Goal: Information Seeking & Learning: Learn about a topic

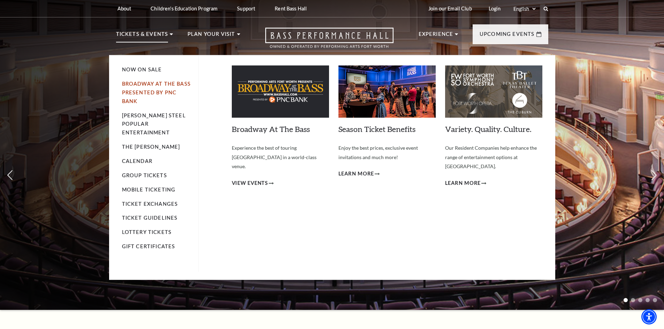
click at [144, 83] on link "Broadway At The Bass presented by PNC Bank" at bounding box center [156, 92] width 69 height 23
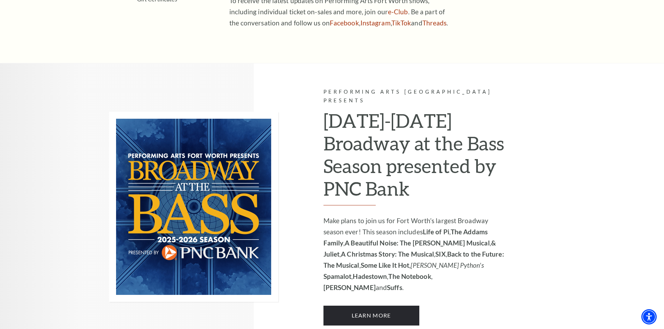
scroll to position [488, 0]
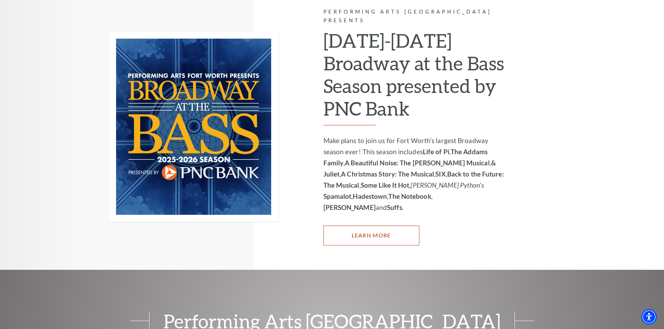
click at [350, 226] on link "Learn More" at bounding box center [371, 236] width 96 height 20
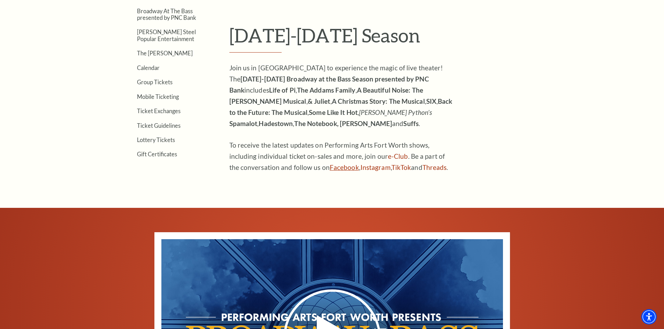
scroll to position [139, 0]
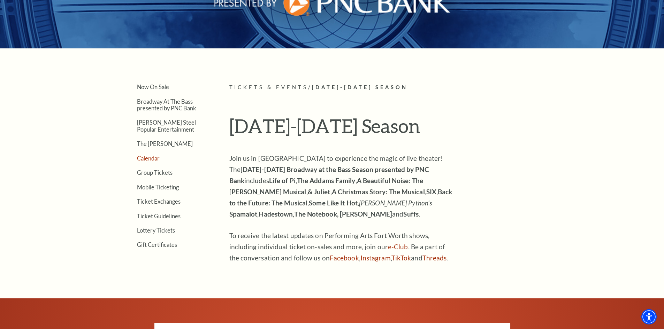
click at [149, 159] on link "Calendar" at bounding box center [148, 158] width 23 height 7
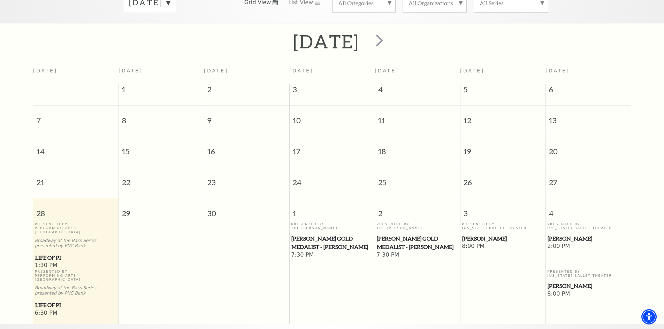
scroll to position [62, 0]
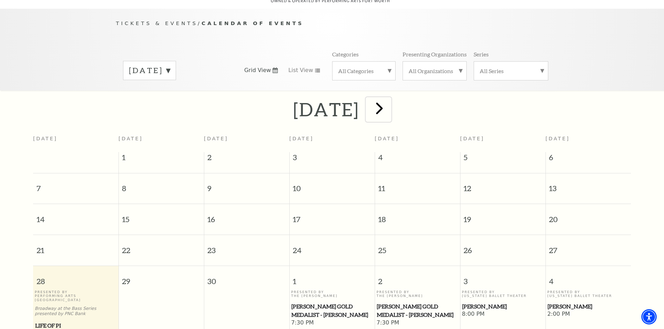
click at [389, 101] on span "next" at bounding box center [379, 108] width 20 height 20
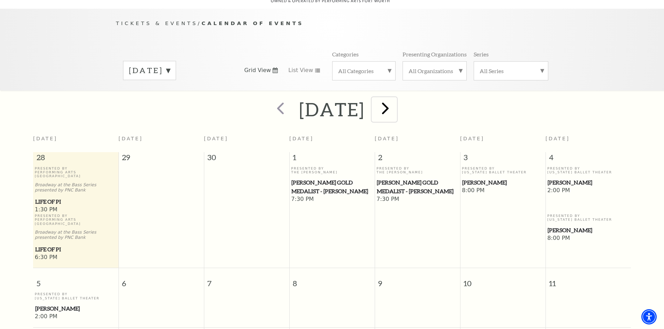
click at [395, 99] on span "next" at bounding box center [385, 108] width 20 height 20
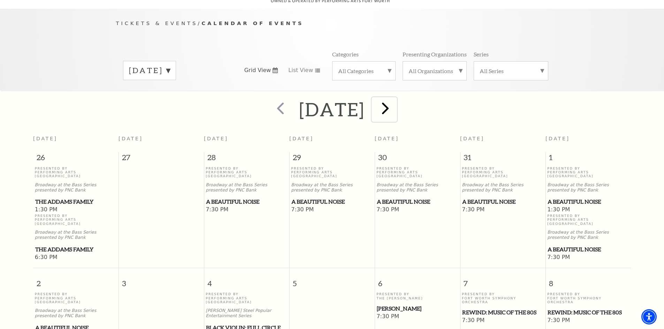
click at [395, 101] on span "next" at bounding box center [385, 108] width 20 height 20
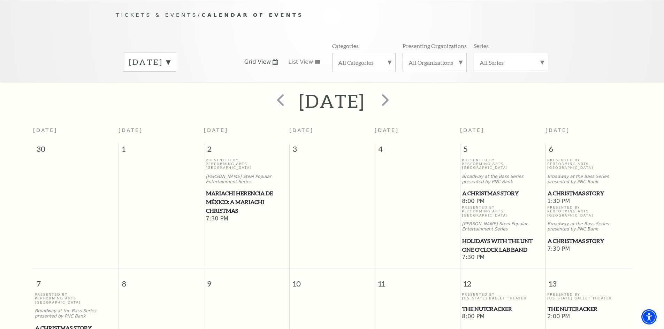
scroll to position [0, 0]
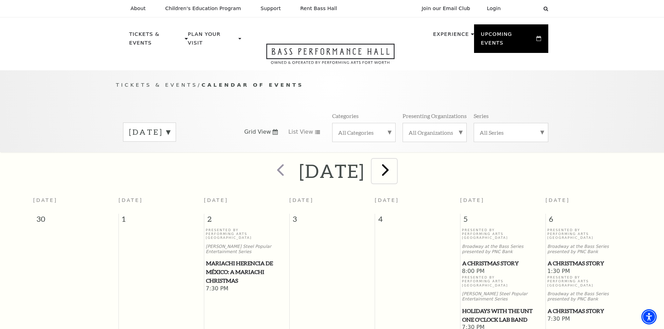
click at [395, 162] on span "next" at bounding box center [385, 170] width 20 height 20
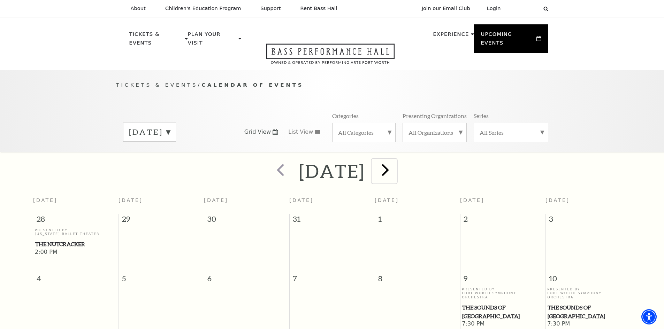
click at [395, 162] on span "next" at bounding box center [385, 170] width 20 height 20
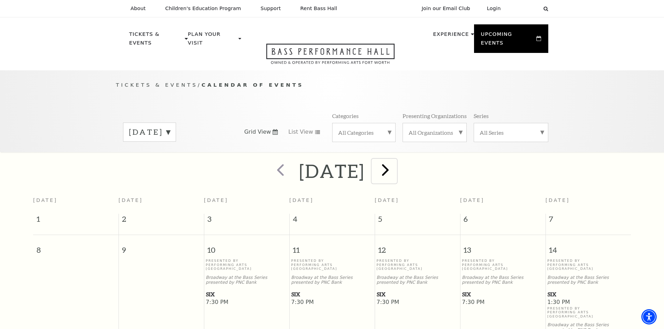
click at [395, 164] on span "next" at bounding box center [385, 170] width 20 height 20
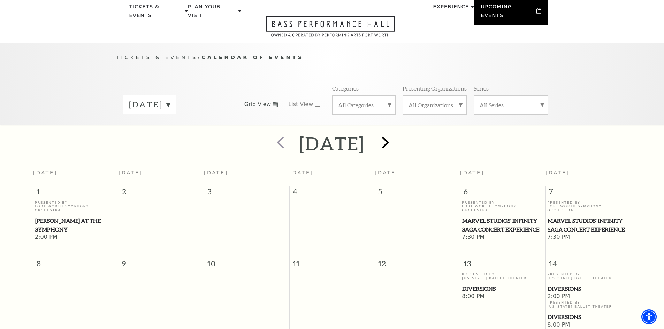
scroll to position [27, 0]
click at [395, 136] on span "next" at bounding box center [385, 143] width 20 height 20
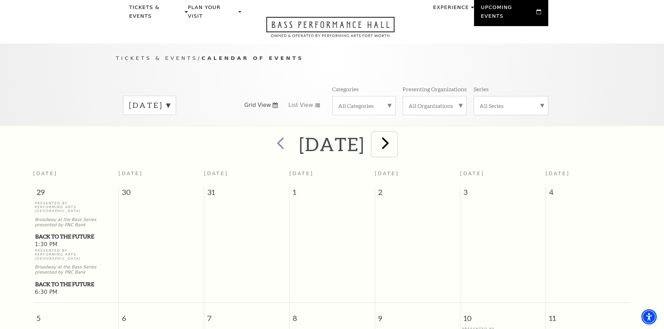
click at [395, 136] on span "next" at bounding box center [385, 143] width 20 height 20
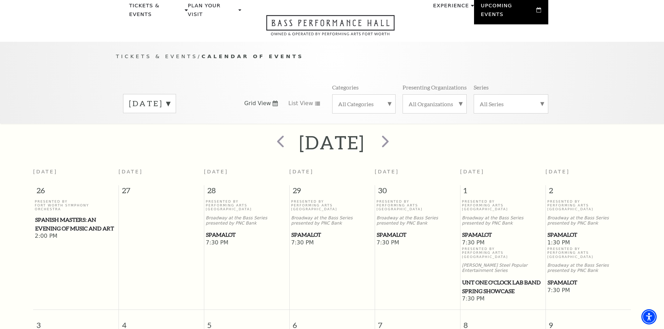
scroll to position [0, 0]
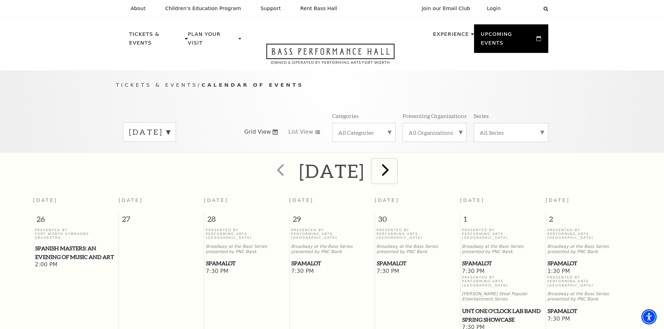
click at [395, 162] on span "next" at bounding box center [385, 170] width 20 height 20
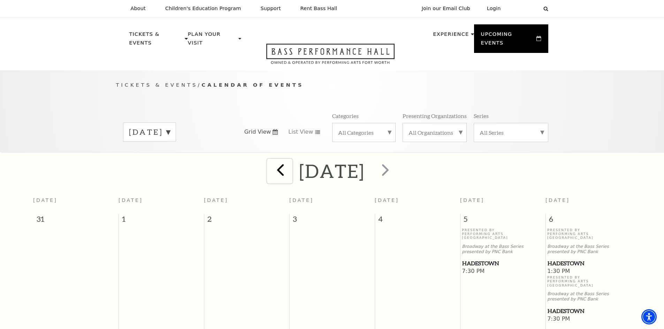
click at [270, 163] on span "prev" at bounding box center [280, 170] width 20 height 20
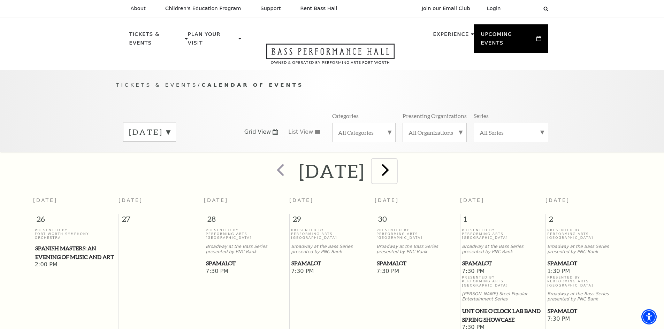
click at [395, 162] on span "next" at bounding box center [385, 170] width 20 height 20
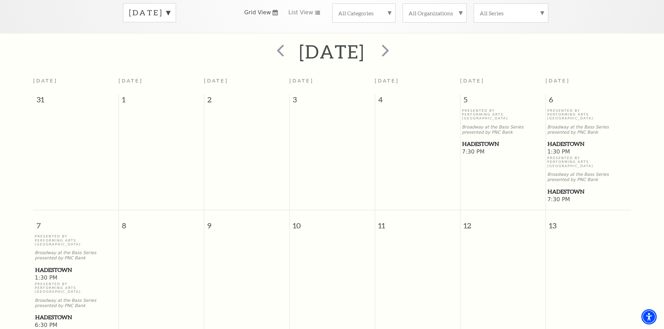
scroll to position [27, 0]
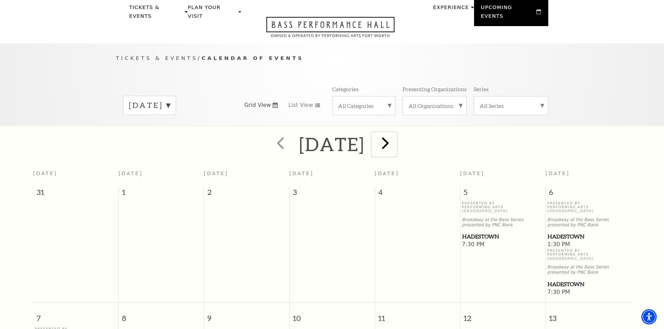
click at [395, 135] on span "next" at bounding box center [385, 143] width 20 height 20
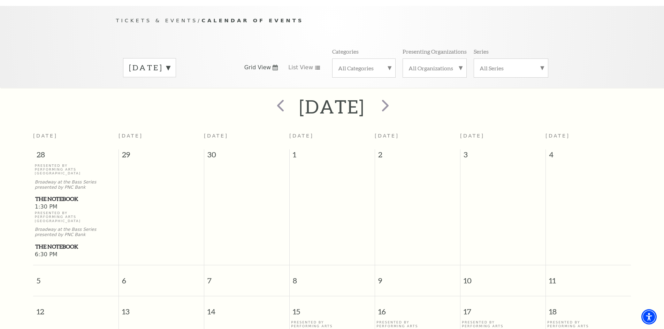
scroll to position [62, 0]
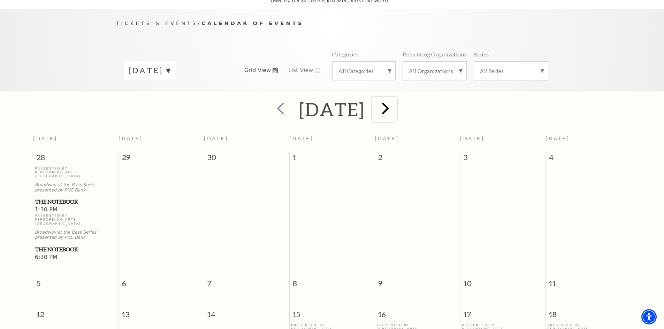
click at [395, 102] on span "next" at bounding box center [385, 108] width 20 height 20
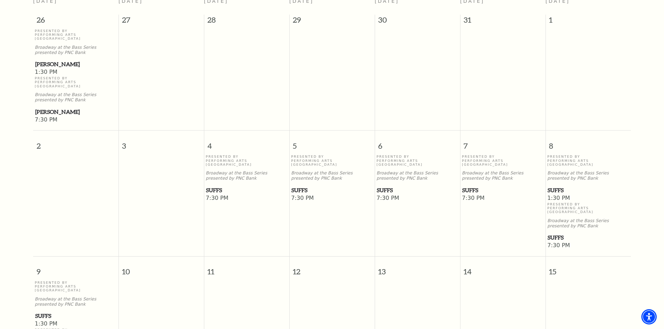
scroll to position [131, 0]
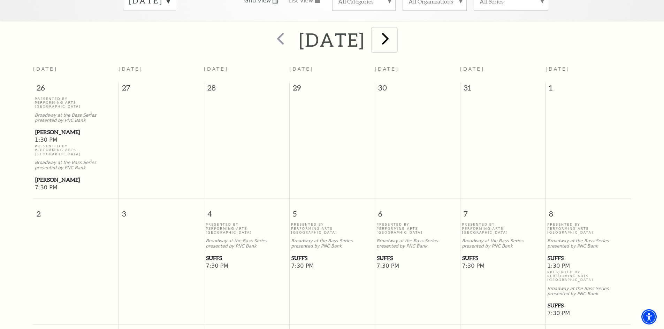
click at [395, 30] on span "next" at bounding box center [385, 39] width 20 height 20
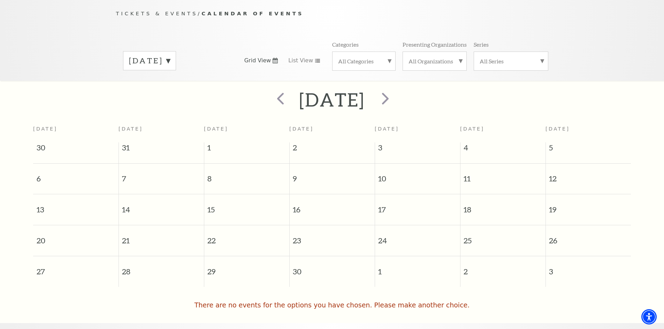
scroll to position [62, 0]
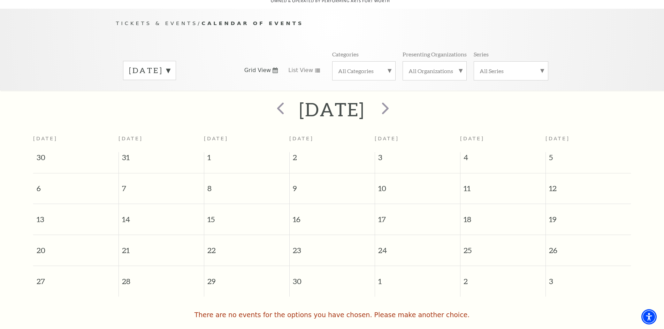
click at [390, 61] on div "All Categories" at bounding box center [363, 70] width 63 height 19
click at [347, 99] on label "Concert" at bounding box center [364, 105] width 52 height 12
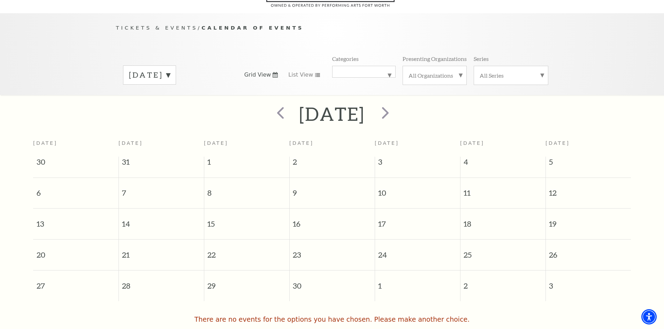
scroll to position [0, 0]
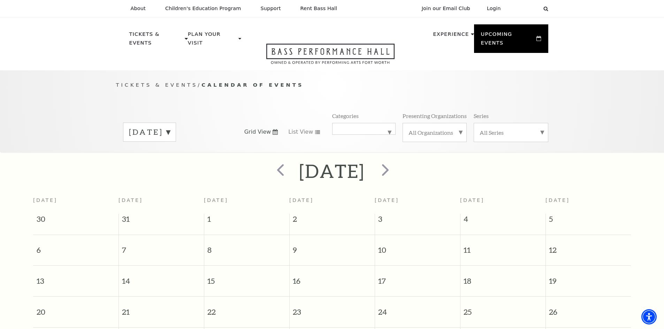
click at [170, 127] on label "September 2026" at bounding box center [149, 132] width 41 height 11
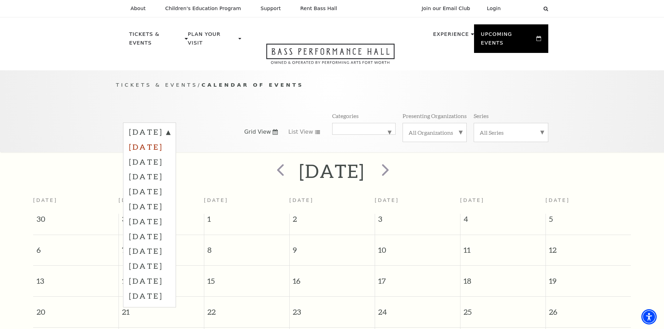
click at [170, 140] on label "October 2025" at bounding box center [149, 146] width 41 height 15
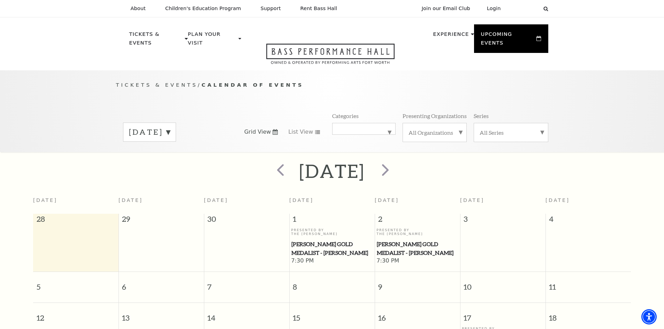
click at [170, 127] on label "October 2025" at bounding box center [149, 132] width 41 height 11
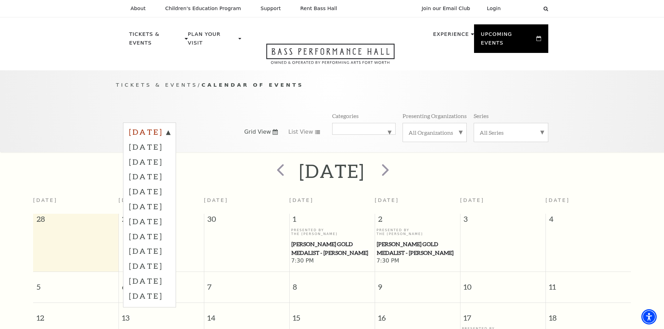
click at [170, 127] on label "September 2025" at bounding box center [149, 133] width 41 height 13
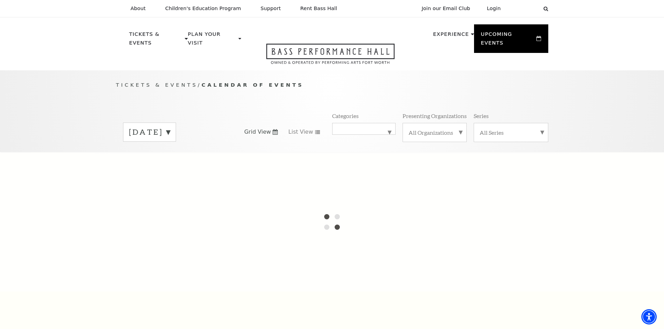
click at [170, 127] on label "October 2025" at bounding box center [149, 132] width 41 height 11
click at [135, 127] on label "September 2025" at bounding box center [149, 133] width 41 height 13
click at [388, 129] on label "Concert" at bounding box center [364, 129] width 52 height 0
click at [370, 129] on label "All Categories" at bounding box center [364, 133] width 52 height 9
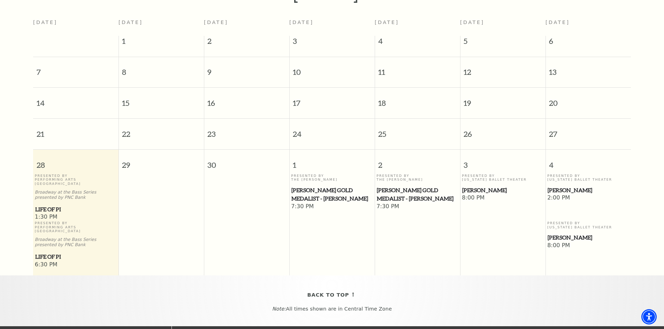
scroll to position [166, 0]
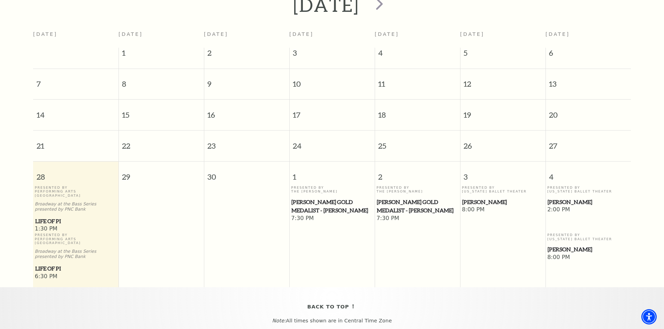
click at [483, 198] on span "[PERSON_NAME]" at bounding box center [502, 202] width 81 height 9
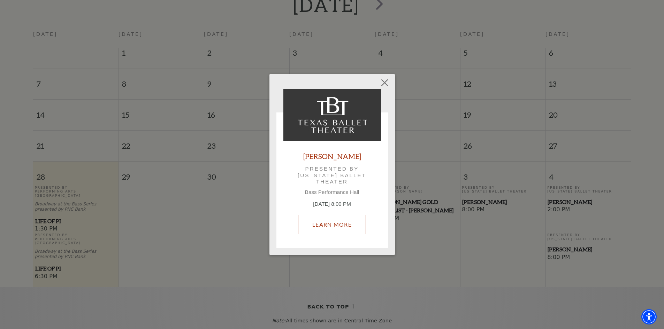
click at [346, 223] on link "Learn More" at bounding box center [332, 225] width 68 height 20
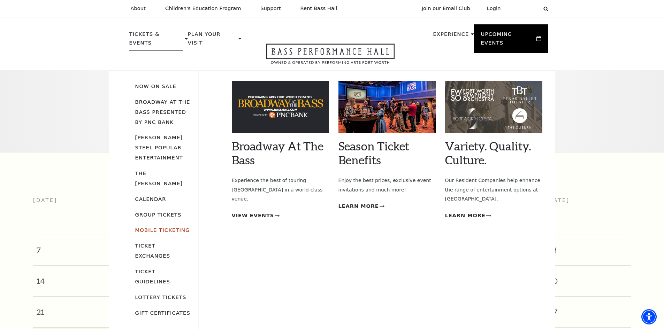
click at [160, 227] on link "Mobile Ticketing" at bounding box center [162, 230] width 55 height 6
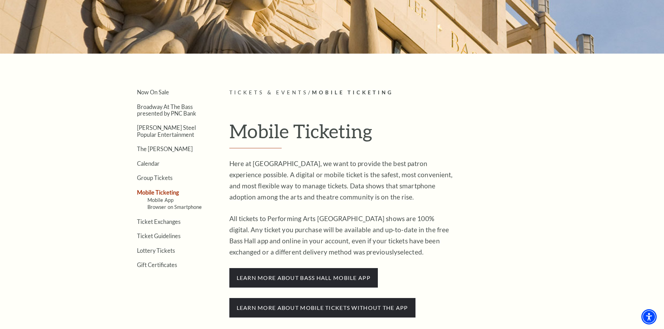
scroll to position [139, 0]
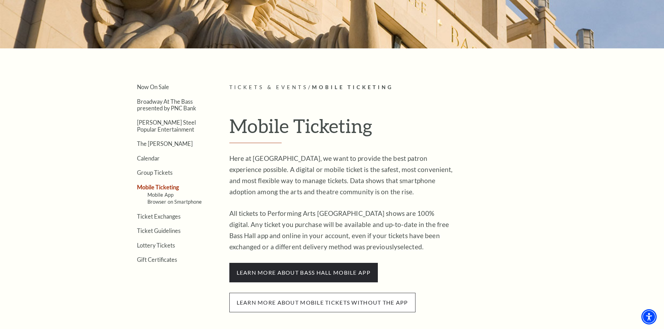
click at [270, 301] on span "Learn more about mobile tickets without the app" at bounding box center [322, 303] width 186 height 20
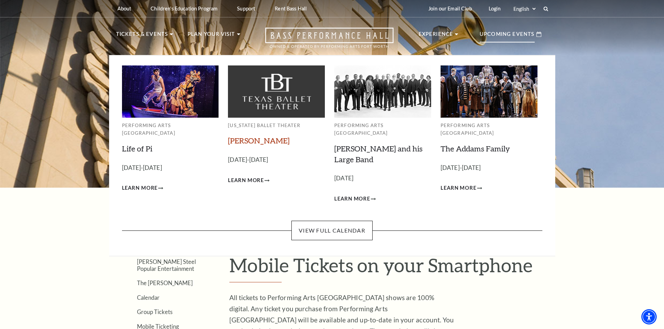
click at [236, 141] on link "[PERSON_NAME]" at bounding box center [259, 140] width 62 height 9
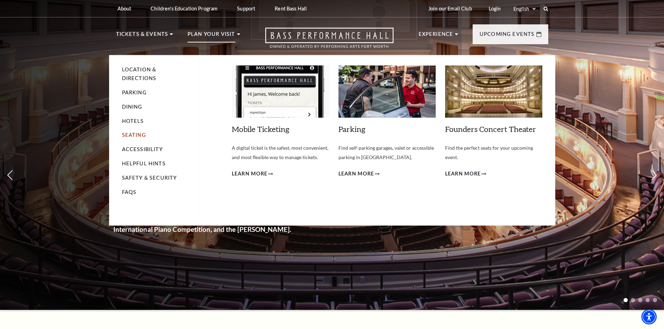
click at [130, 137] on link "Seating" at bounding box center [134, 135] width 24 height 6
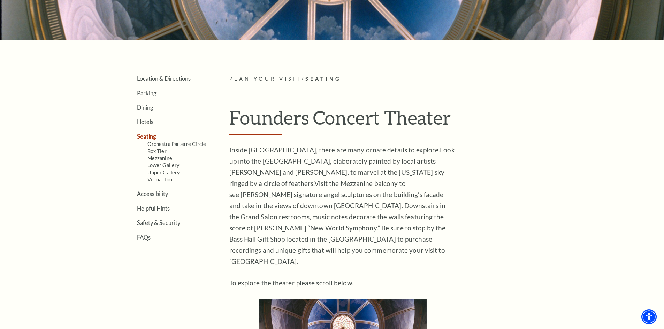
scroll to position [139, 0]
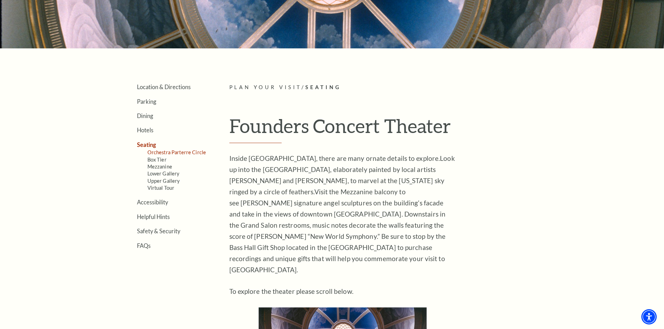
click at [159, 153] on link "Orchestra Parterre Circle" at bounding box center [176, 153] width 59 height 6
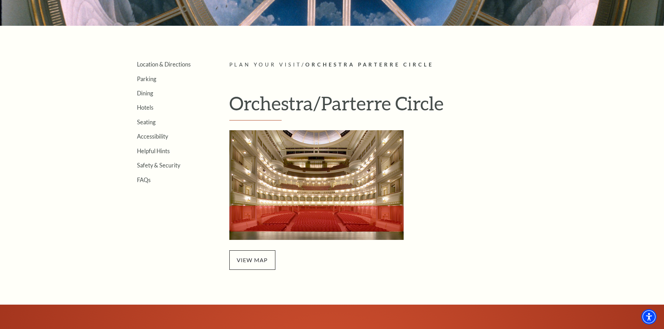
scroll to position [174, 0]
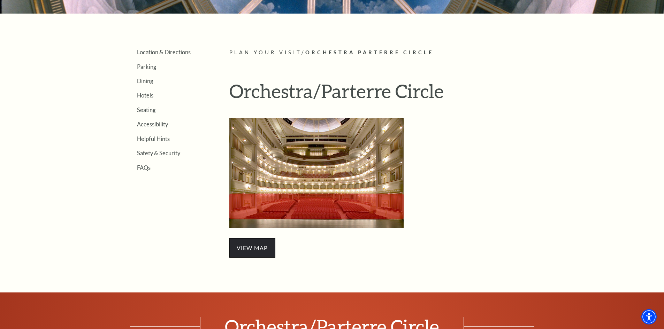
click at [253, 248] on span "view map" at bounding box center [252, 248] width 46 height 20
click at [260, 247] on span "view map" at bounding box center [252, 248] width 46 height 20
click at [325, 172] on img "Orchestra/Parterre Circle Seating Map - open in a new tab" at bounding box center [316, 173] width 174 height 110
click at [145, 109] on link "Seating" at bounding box center [146, 110] width 18 height 7
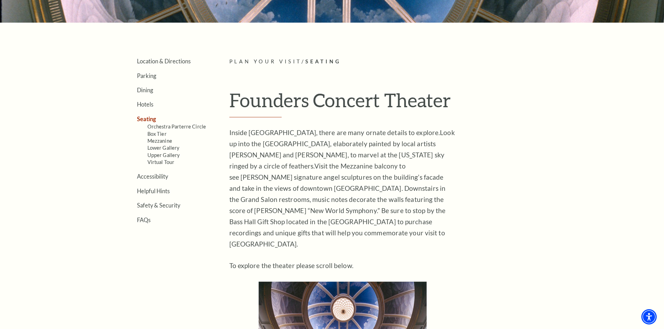
scroll to position [244, 0]
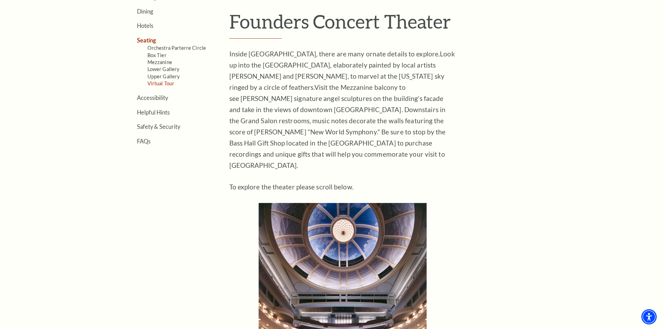
click at [157, 82] on link "Virtual Tour" at bounding box center [160, 84] width 27 height 6
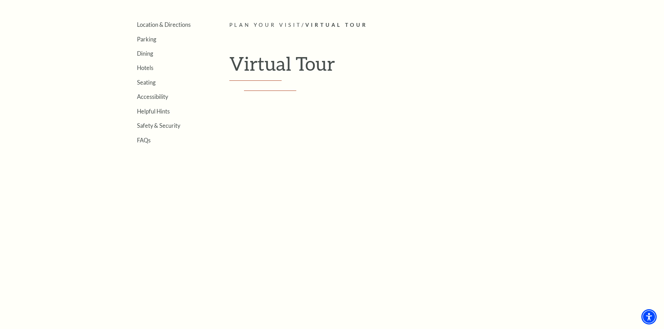
scroll to position [209, 0]
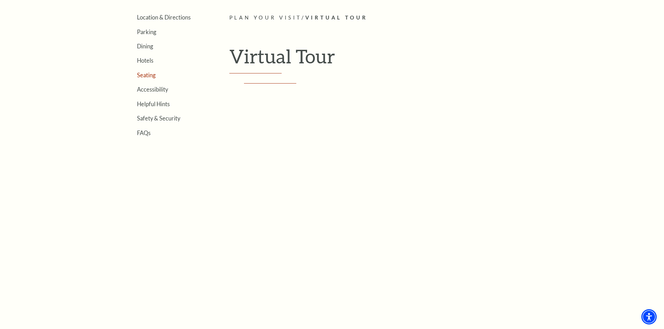
click at [144, 75] on link "Seating" at bounding box center [146, 75] width 18 height 7
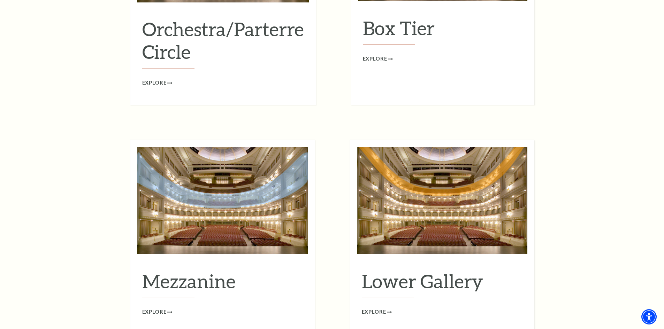
scroll to position [697, 0]
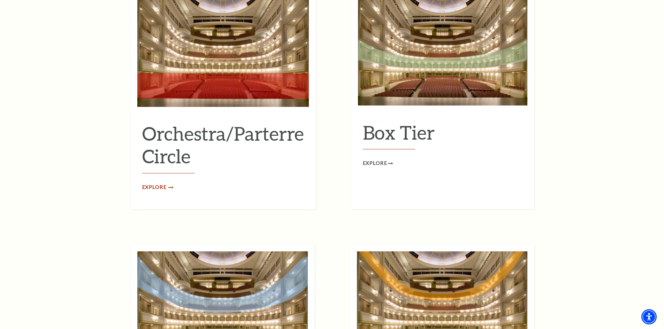
click at [154, 183] on span "Explore" at bounding box center [154, 187] width 24 height 9
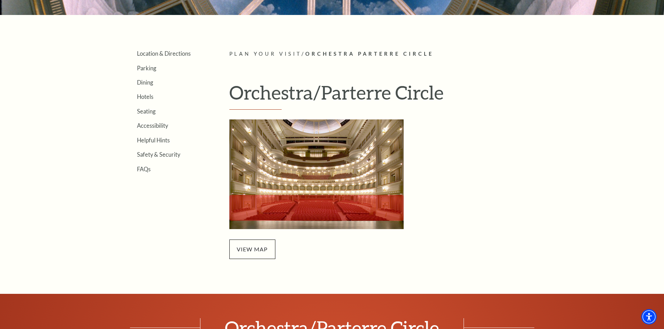
scroll to position [174, 0]
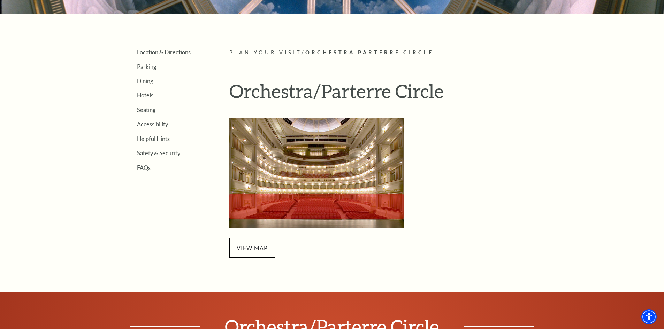
click at [316, 207] on img "Orchestra/Parterre Circle Seating Map - open in a new tab" at bounding box center [316, 173] width 174 height 110
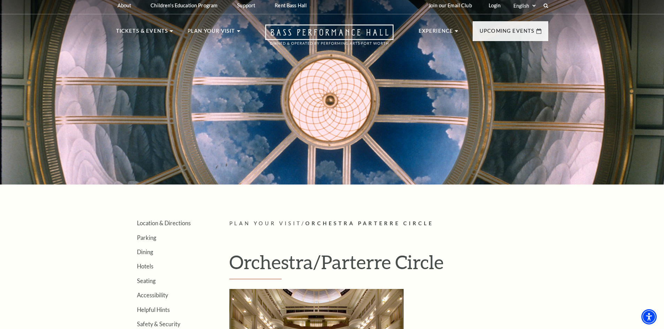
scroll to position [0, 0]
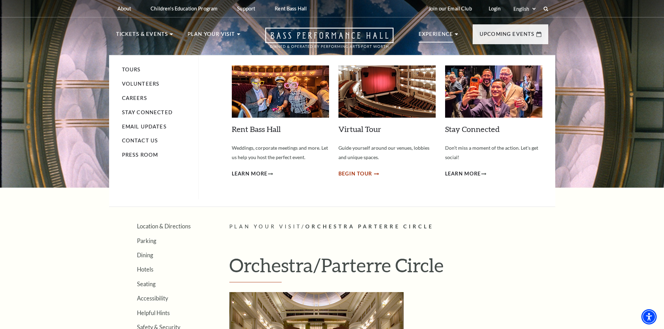
click at [357, 172] on span "Begin Tour" at bounding box center [355, 174] width 34 height 9
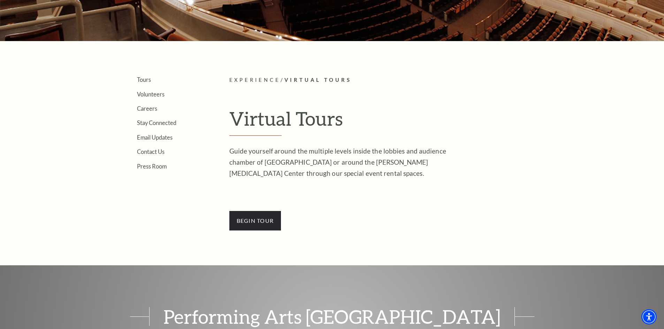
scroll to position [139, 0]
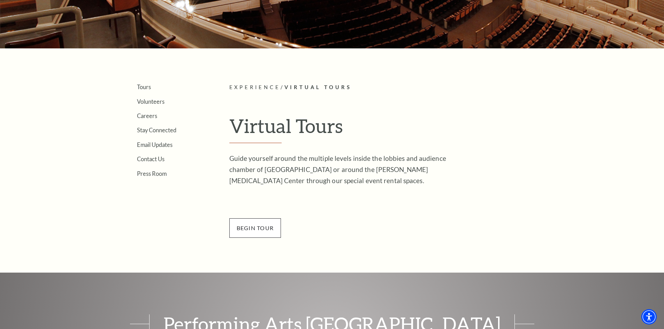
click at [261, 230] on span "BEGin Tour" at bounding box center [255, 229] width 52 height 20
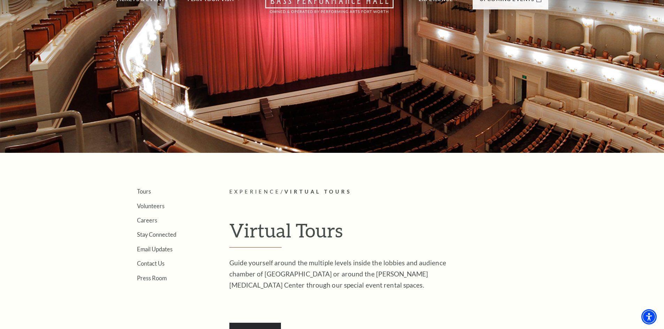
scroll to position [0, 0]
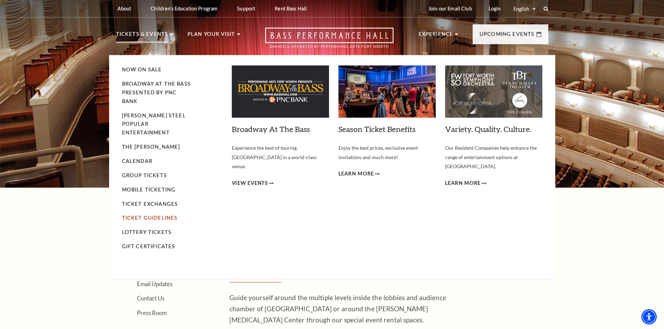
click at [152, 215] on link "Ticket Guidelines" at bounding box center [150, 218] width 56 height 6
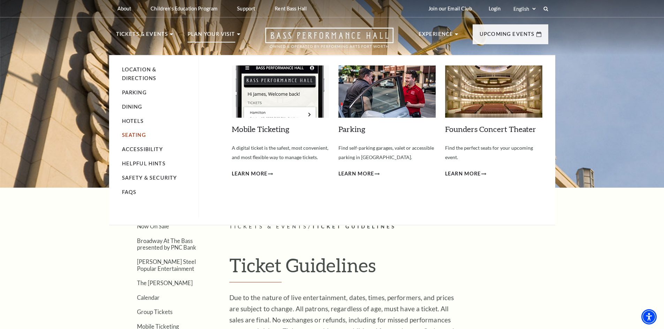
click at [125, 134] on link "Seating" at bounding box center [134, 135] width 24 height 6
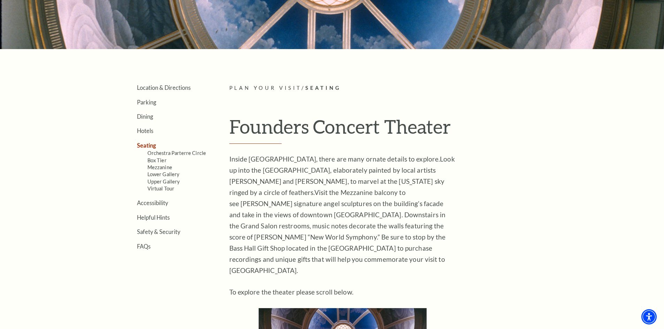
scroll to position [139, 0]
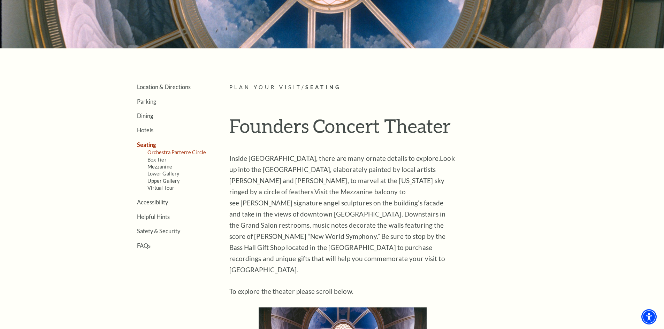
click at [167, 153] on link "Orchestra Parterre Circle" at bounding box center [176, 153] width 59 height 6
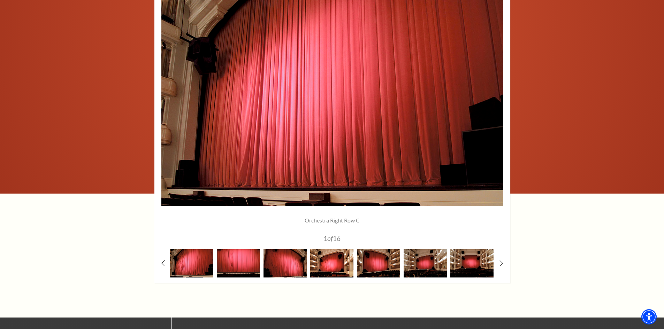
scroll to position [558, 0]
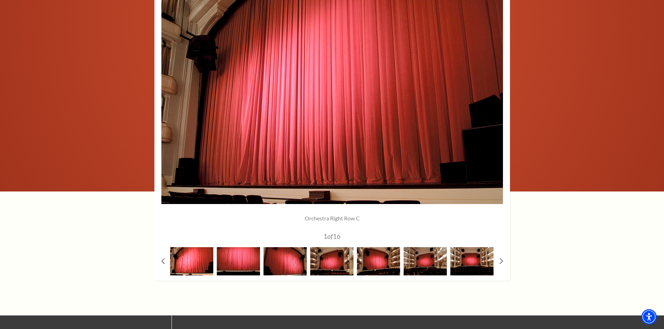
click at [194, 261] on img at bounding box center [191, 261] width 43 height 28
click at [242, 262] on img at bounding box center [238, 261] width 43 height 28
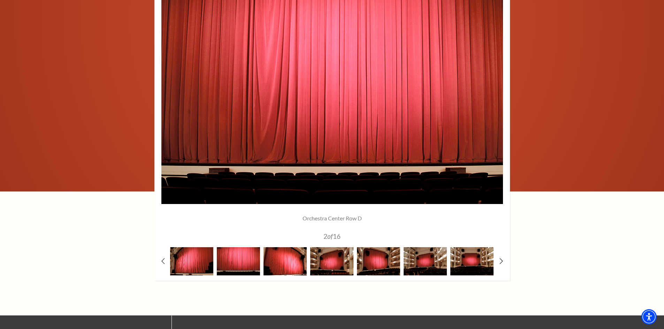
click at [291, 263] on img at bounding box center [284, 261] width 43 height 28
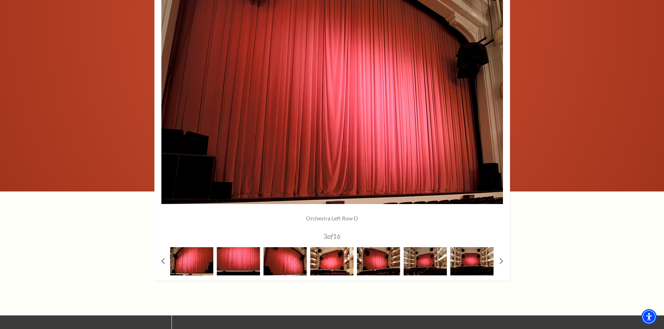
click at [328, 263] on img at bounding box center [331, 261] width 43 height 28
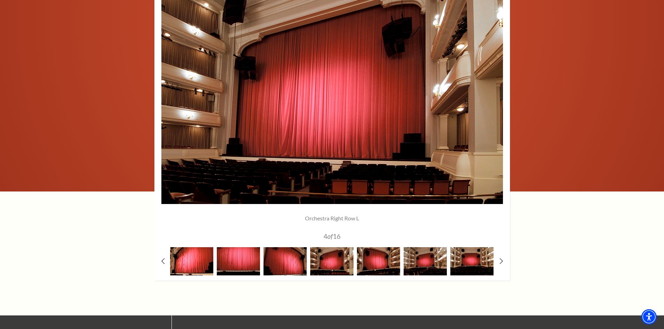
click at [184, 257] on img at bounding box center [191, 261] width 43 height 28
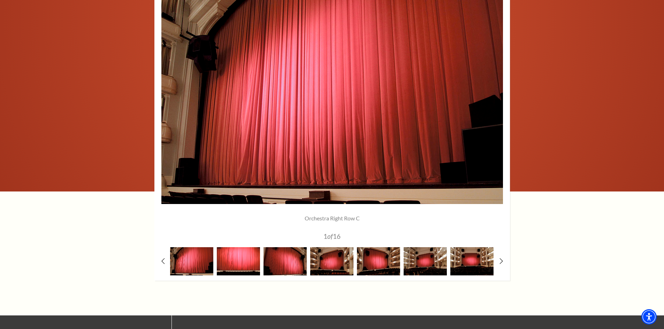
click at [250, 270] on img at bounding box center [238, 261] width 43 height 28
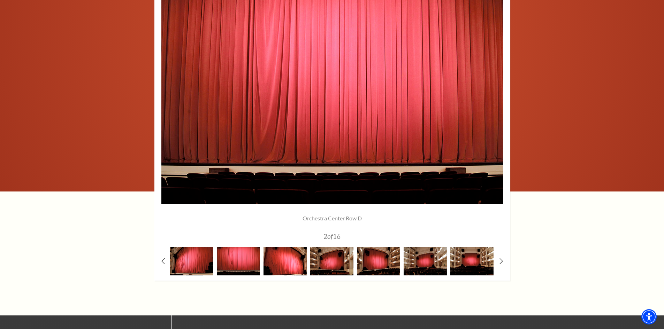
click at [286, 268] on img at bounding box center [284, 261] width 43 height 28
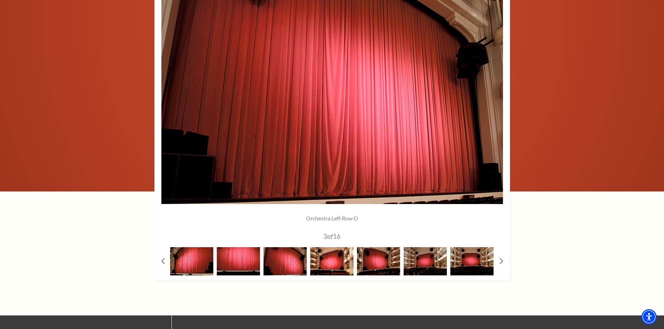
click at [324, 265] on img at bounding box center [331, 261] width 43 height 28
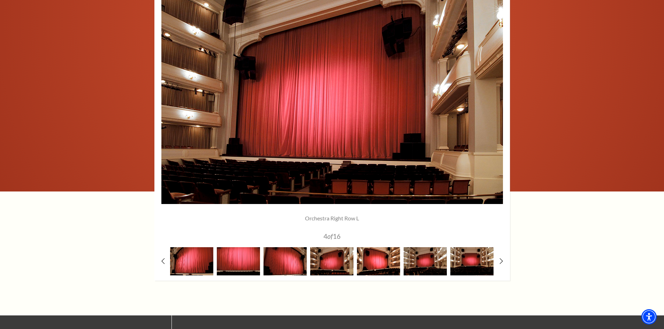
click at [384, 269] on img at bounding box center [378, 261] width 43 height 28
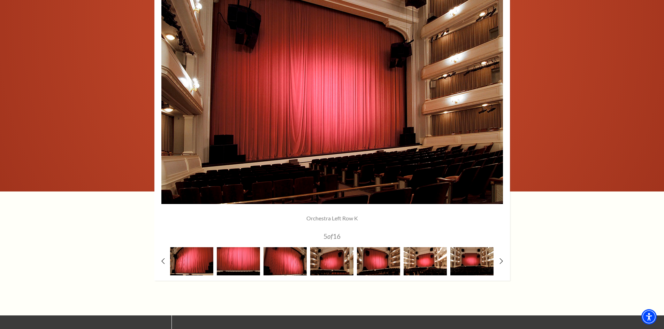
click at [421, 261] on img at bounding box center [425, 261] width 43 height 28
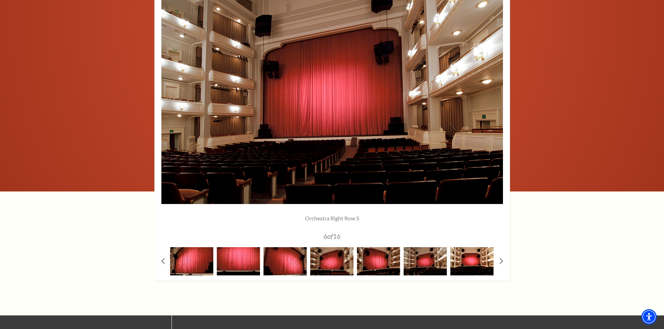
click at [472, 258] on img at bounding box center [471, 261] width 43 height 28
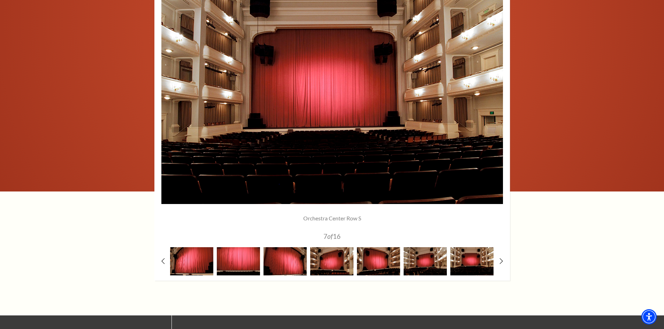
click at [503, 262] on div at bounding box center [331, 127] width 355 height 307
click at [501, 262] on icon at bounding box center [501, 261] width 5 height 7
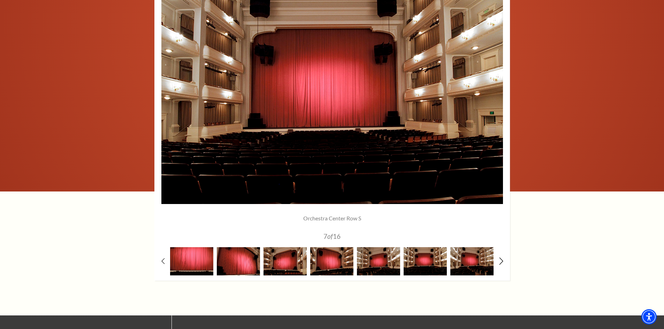
click at [501, 262] on icon at bounding box center [501, 261] width 5 height 7
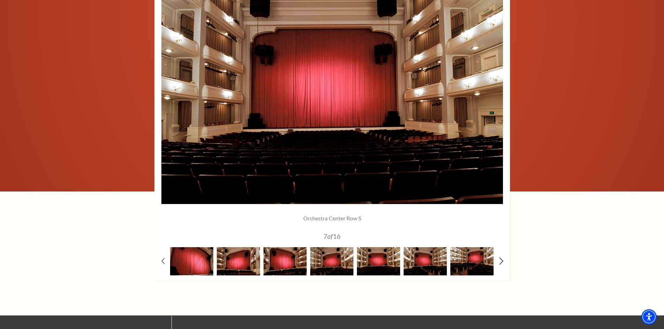
click at [501, 262] on icon at bounding box center [501, 261] width 5 height 7
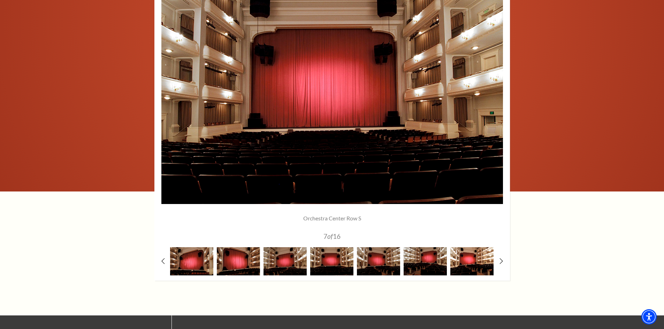
click at [467, 259] on img at bounding box center [471, 261] width 43 height 28
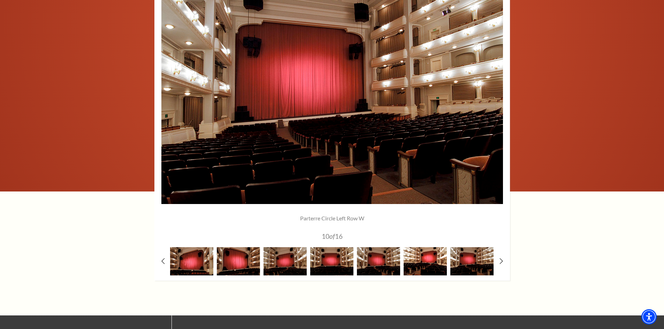
click at [426, 266] on img at bounding box center [425, 261] width 43 height 28
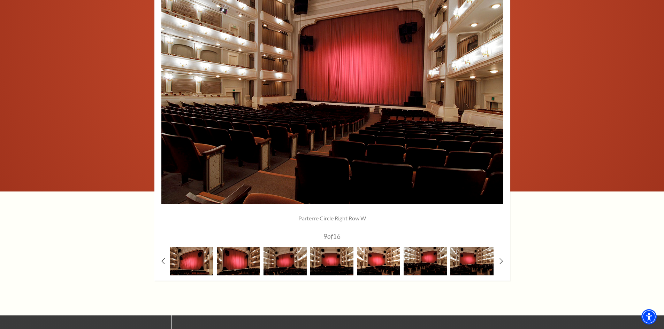
click at [372, 265] on img at bounding box center [378, 261] width 43 height 28
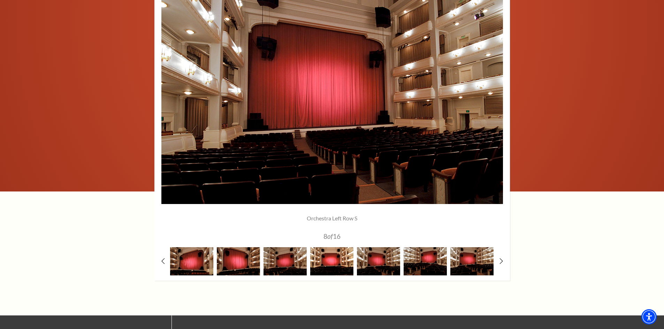
click at [336, 265] on img at bounding box center [331, 261] width 43 height 28
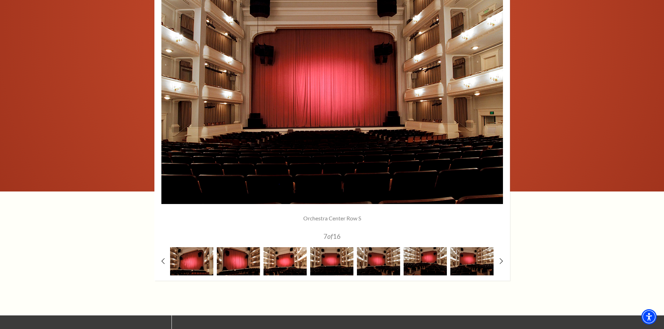
click at [284, 258] on img at bounding box center [284, 261] width 43 height 28
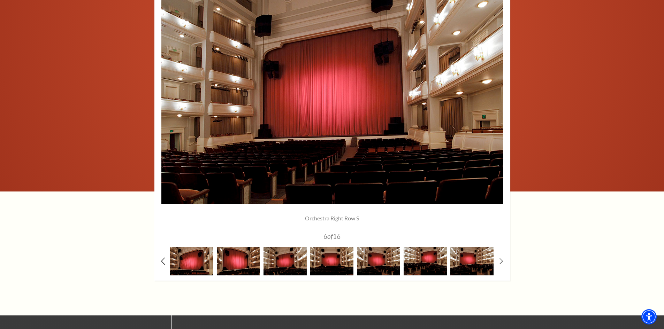
click at [163, 260] on icon at bounding box center [163, 261] width 5 height 7
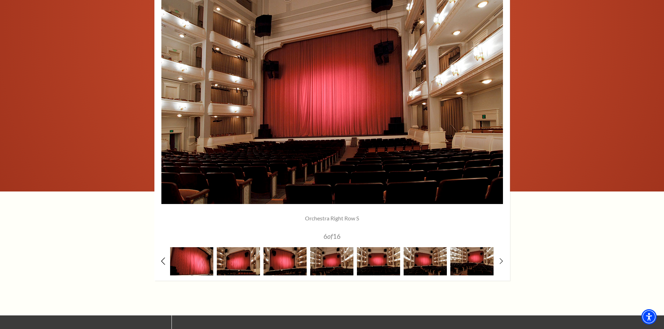
click at [163, 260] on use at bounding box center [163, 261] width 4 height 7
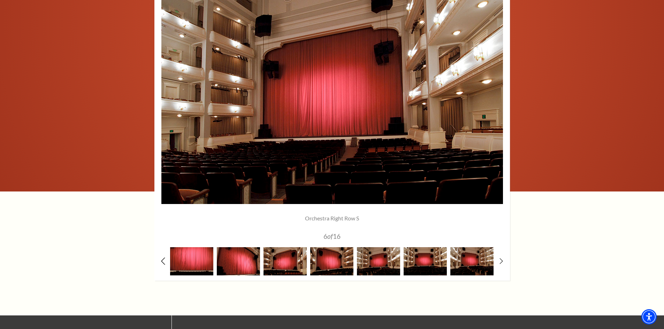
click at [163, 260] on use at bounding box center [163, 261] width 4 height 7
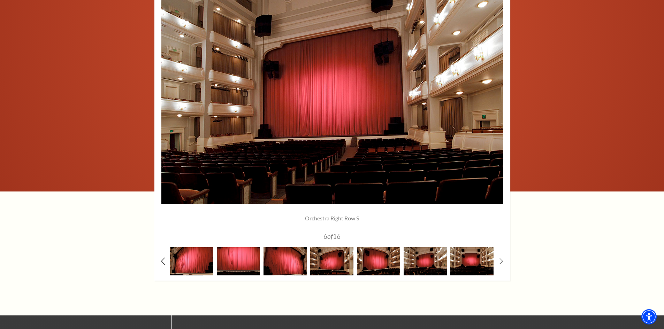
click at [163, 259] on icon at bounding box center [163, 261] width 5 height 7
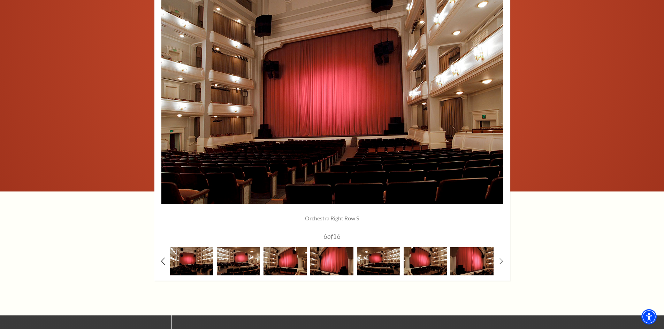
click at [163, 259] on icon at bounding box center [163, 261] width 5 height 7
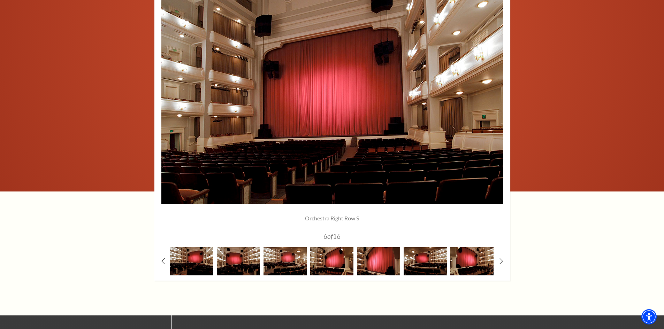
click at [160, 261] on div at bounding box center [331, 127] width 355 height 307
click at [335, 271] on img at bounding box center [331, 261] width 43 height 28
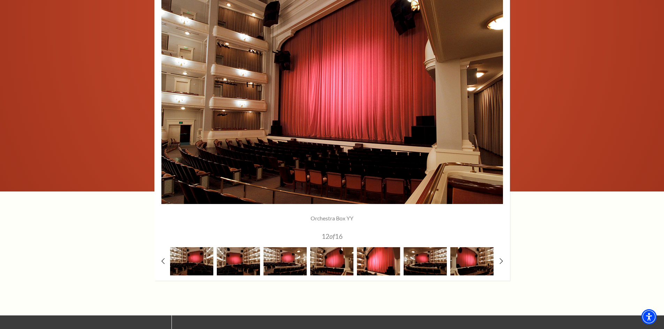
click at [385, 267] on img at bounding box center [378, 261] width 43 height 28
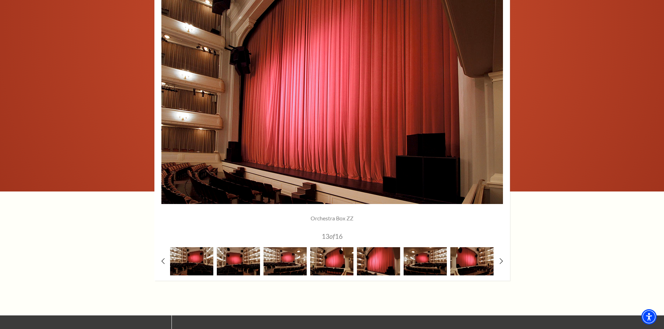
click at [159, 261] on div at bounding box center [331, 127] width 355 height 307
click at [163, 261] on icon at bounding box center [163, 261] width 5 height 7
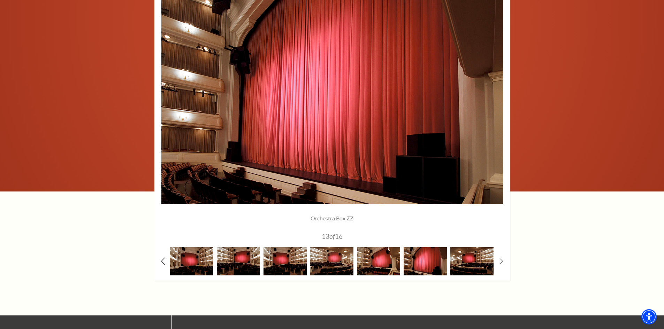
click at [163, 261] on icon at bounding box center [163, 261] width 5 height 7
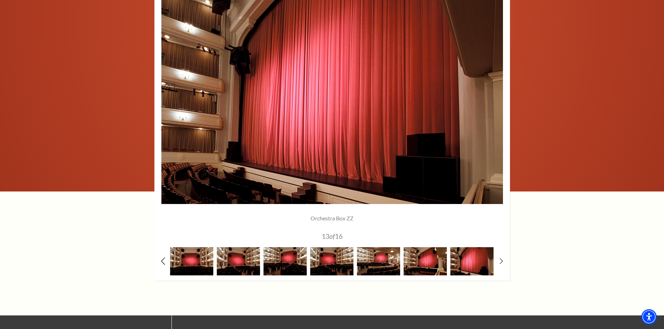
click at [163, 261] on icon at bounding box center [163, 261] width 5 height 7
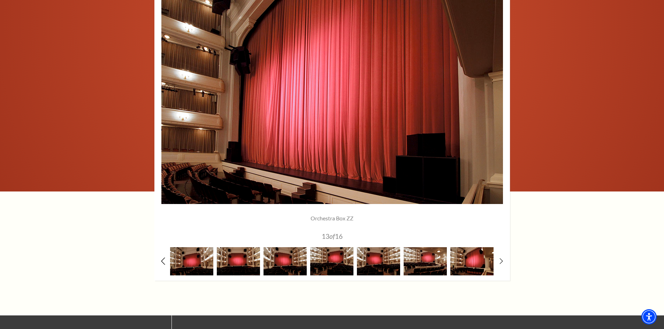
click at [163, 261] on icon at bounding box center [163, 261] width 5 height 7
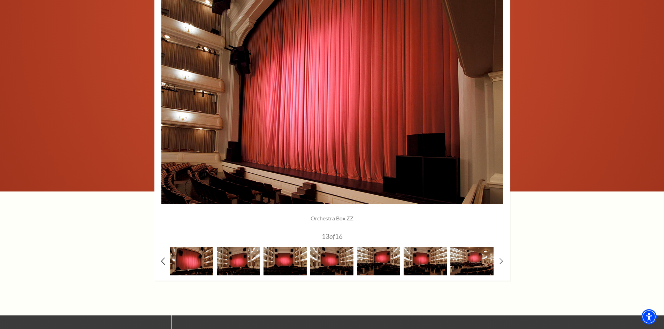
click at [163, 261] on icon at bounding box center [163, 261] width 5 height 7
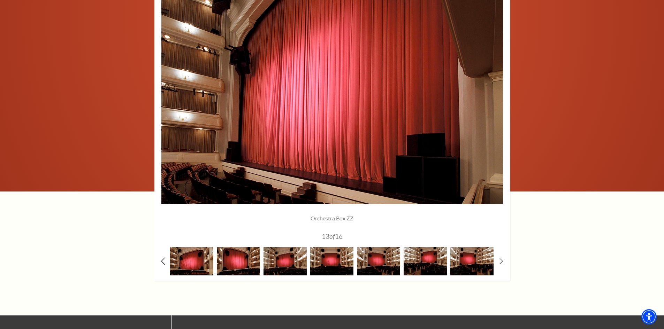
click at [163, 261] on icon at bounding box center [163, 261] width 5 height 7
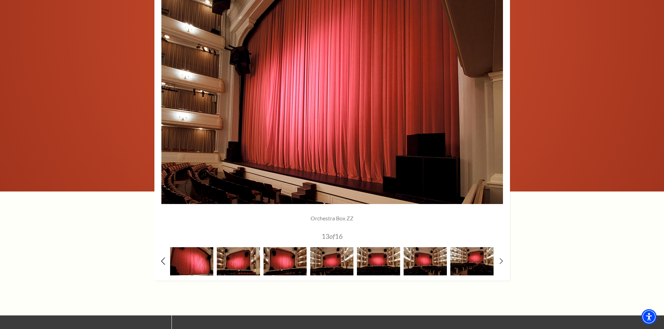
click at [163, 261] on icon at bounding box center [163, 261] width 5 height 7
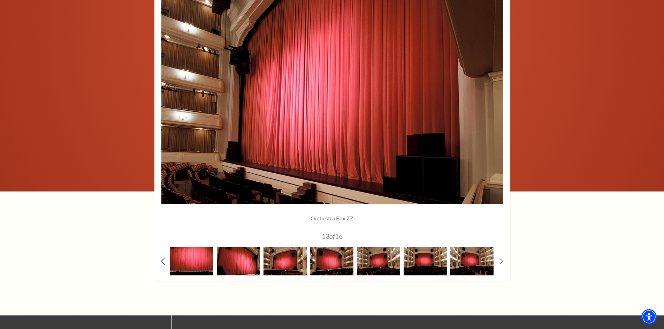
click at [163, 261] on icon at bounding box center [163, 261] width 5 height 7
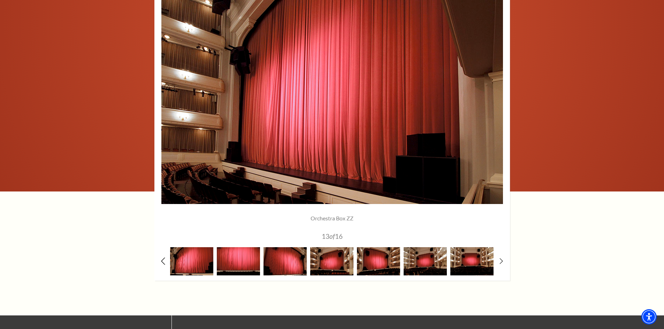
click at [163, 261] on icon at bounding box center [163, 261] width 5 height 7
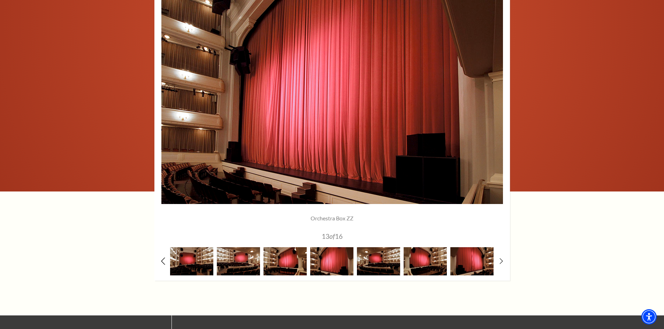
click at [162, 261] on use at bounding box center [163, 261] width 4 height 7
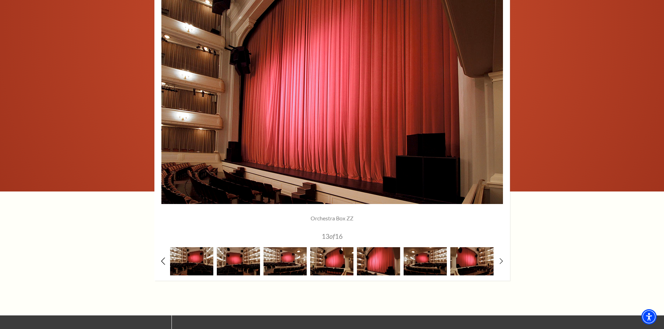
click at [162, 261] on use at bounding box center [163, 261] width 4 height 7
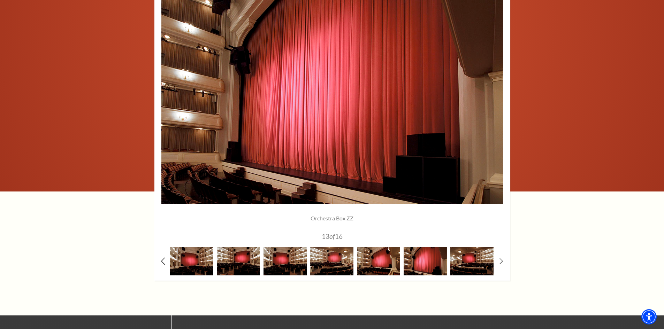
click at [162, 261] on use at bounding box center [163, 261] width 4 height 7
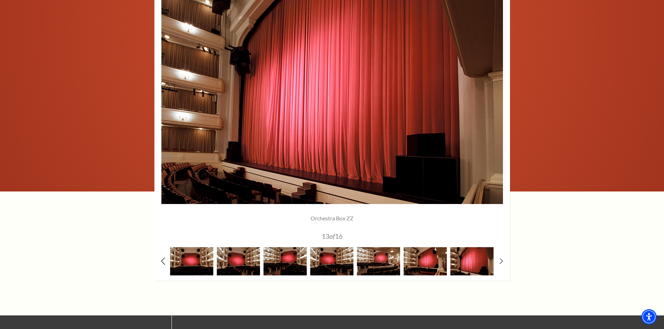
click at [162, 261] on use at bounding box center [163, 261] width 4 height 7
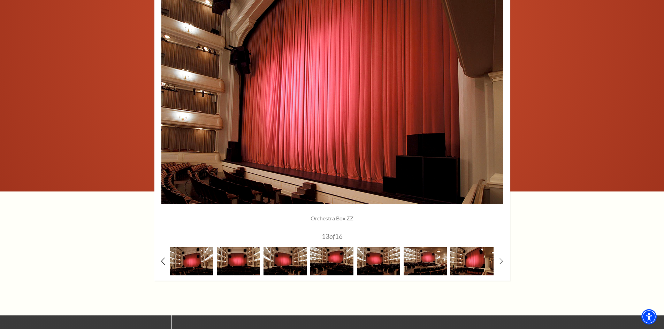
click at [162, 261] on use at bounding box center [163, 261] width 4 height 7
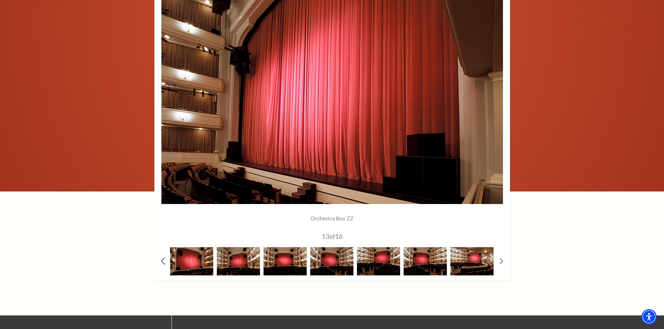
click at [162, 261] on use at bounding box center [163, 261] width 4 height 7
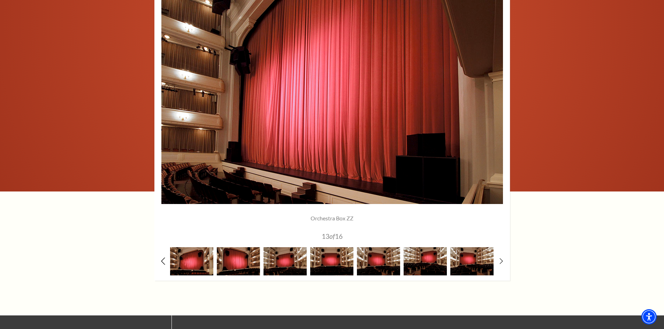
click at [162, 261] on use at bounding box center [163, 261] width 4 height 7
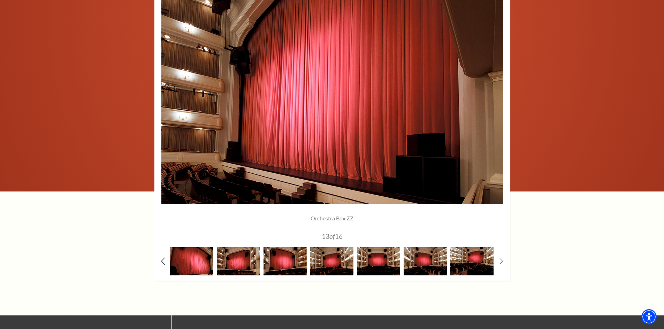
click at [162, 261] on use at bounding box center [163, 261] width 4 height 7
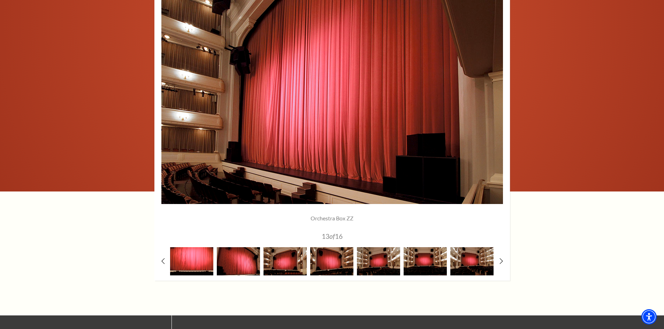
click at [189, 262] on img at bounding box center [191, 261] width 43 height 28
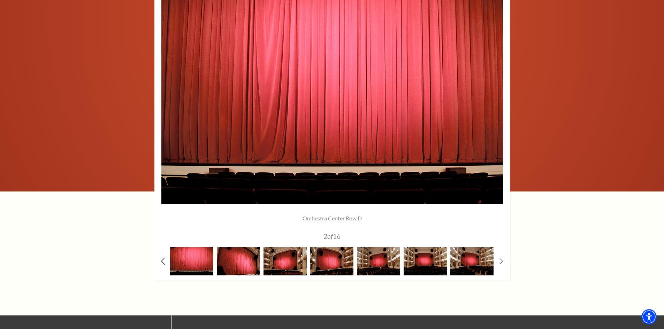
click at [162, 263] on use at bounding box center [163, 261] width 4 height 7
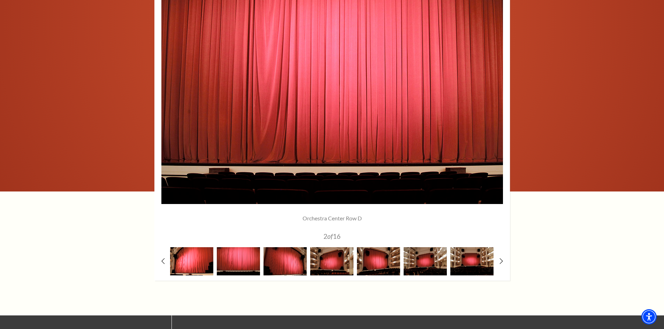
click at [183, 267] on img at bounding box center [191, 261] width 43 height 28
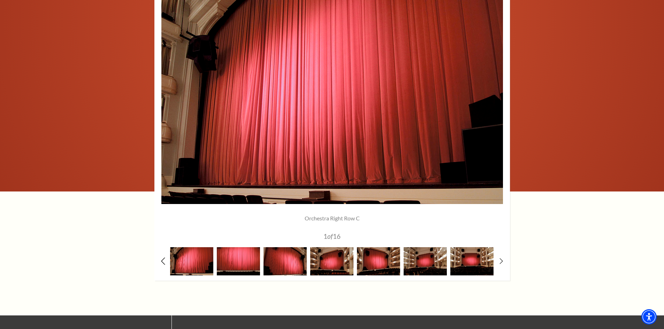
click at [163, 260] on use at bounding box center [163, 261] width 4 height 7
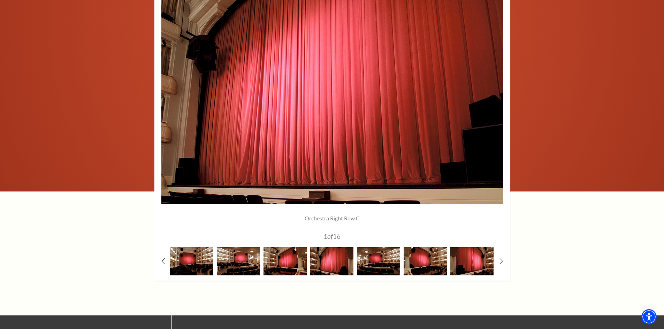
click at [160, 261] on div at bounding box center [331, 127] width 355 height 307
click at [161, 261] on icon at bounding box center [163, 261] width 5 height 7
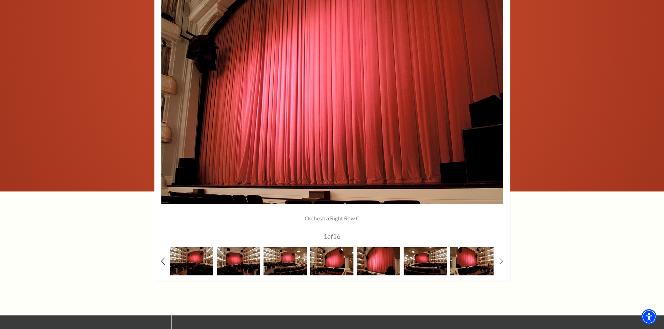
click at [161, 261] on icon at bounding box center [163, 261] width 5 height 7
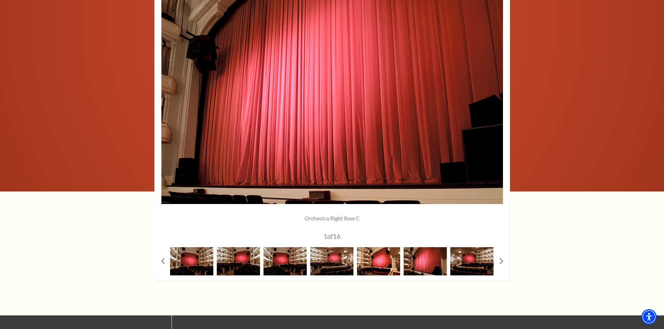
click at [381, 267] on img at bounding box center [378, 261] width 43 height 28
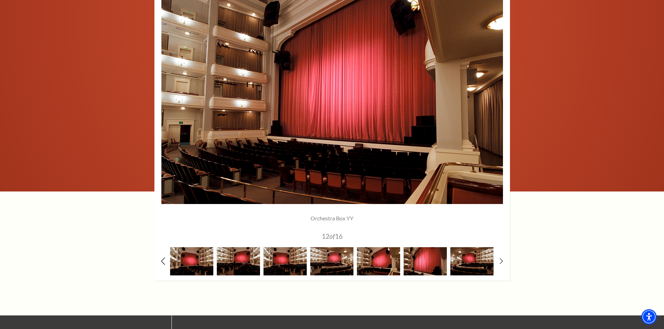
click at [162, 261] on icon at bounding box center [163, 261] width 5 height 7
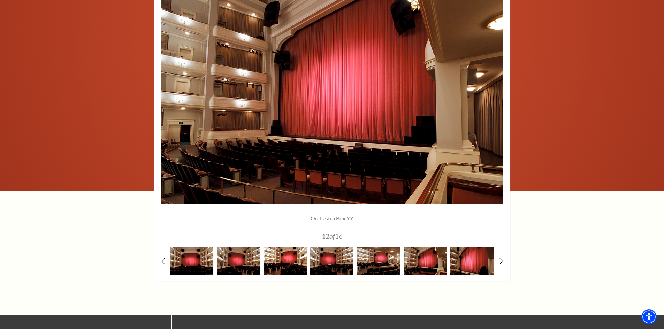
click at [282, 263] on img at bounding box center [284, 261] width 43 height 28
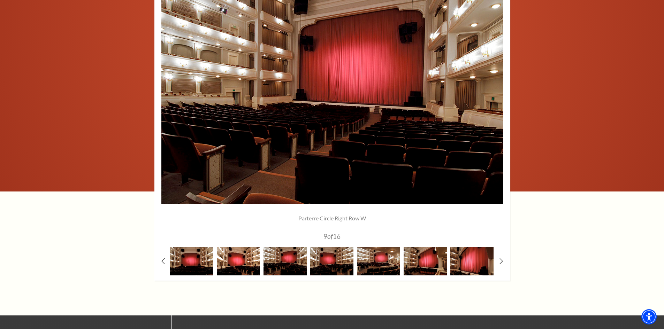
click at [247, 266] on img at bounding box center [238, 261] width 43 height 28
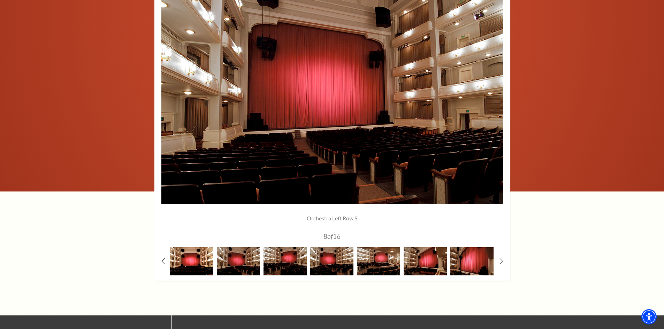
click at [197, 262] on img at bounding box center [191, 261] width 43 height 28
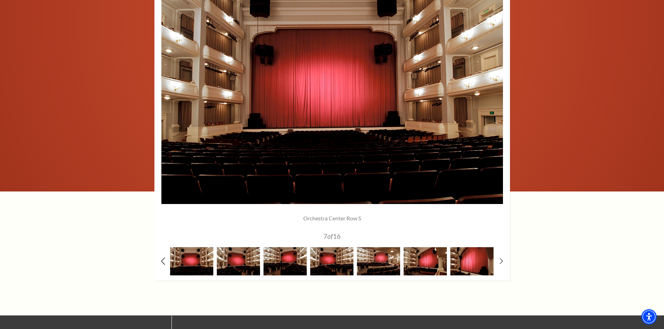
click at [161, 261] on icon at bounding box center [163, 261] width 5 height 7
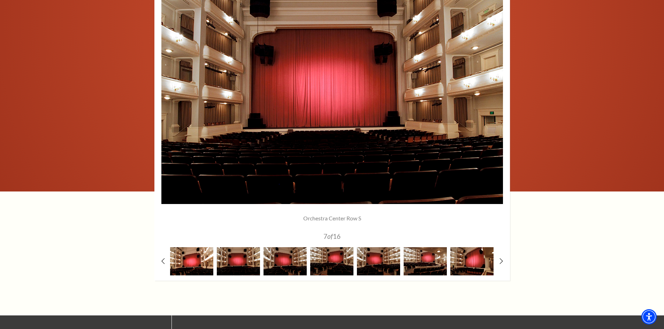
click at [193, 262] on img at bounding box center [191, 261] width 43 height 28
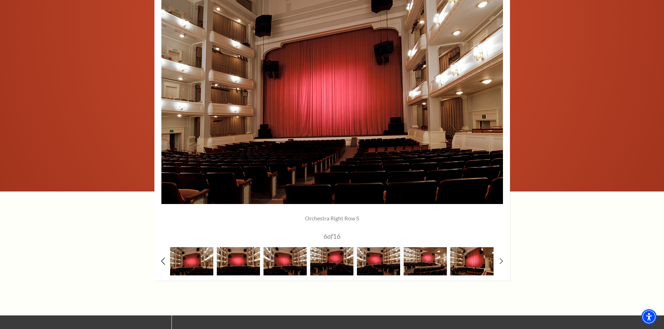
click at [162, 261] on icon at bounding box center [163, 261] width 5 height 7
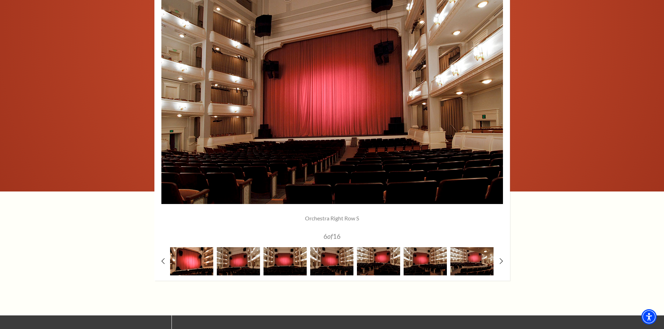
click at [211, 269] on img at bounding box center [191, 261] width 43 height 28
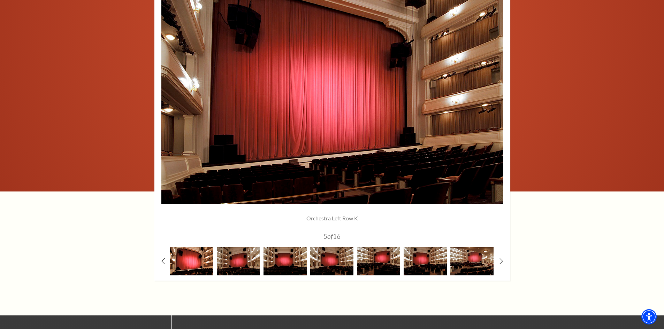
click at [186, 267] on img at bounding box center [191, 261] width 43 height 28
click at [191, 262] on img at bounding box center [191, 261] width 43 height 28
click at [162, 261] on use at bounding box center [163, 261] width 4 height 7
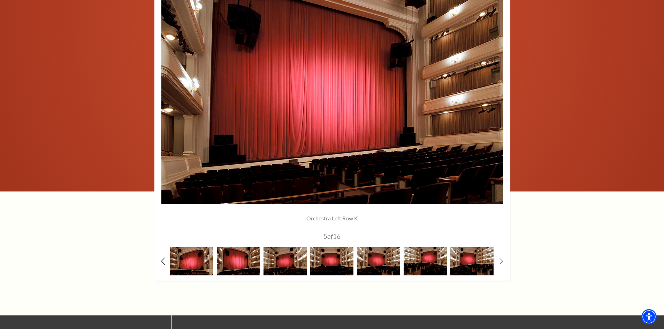
click at [162, 261] on use at bounding box center [163, 261] width 4 height 7
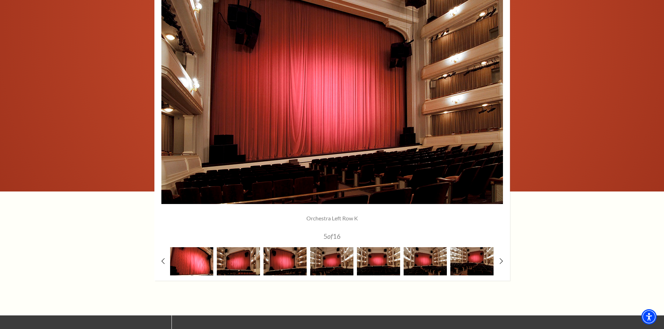
click at [195, 265] on img at bounding box center [191, 261] width 43 height 28
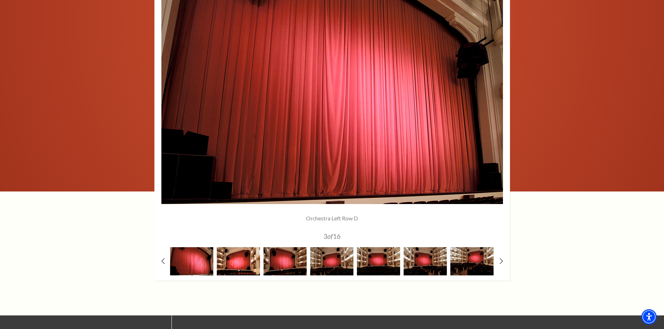
click at [240, 259] on img at bounding box center [238, 261] width 43 height 28
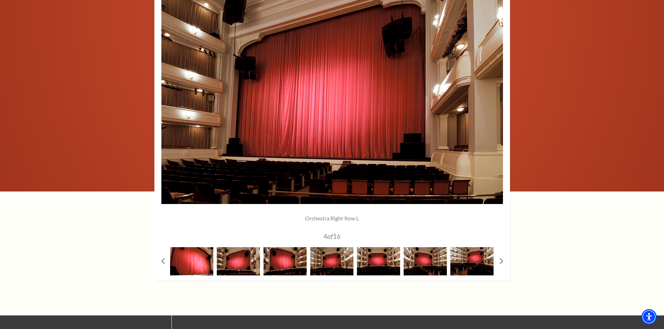
click at [201, 265] on img at bounding box center [191, 261] width 43 height 28
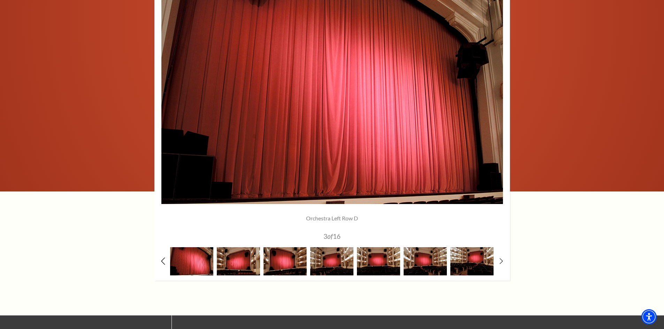
click at [162, 261] on use at bounding box center [163, 261] width 4 height 7
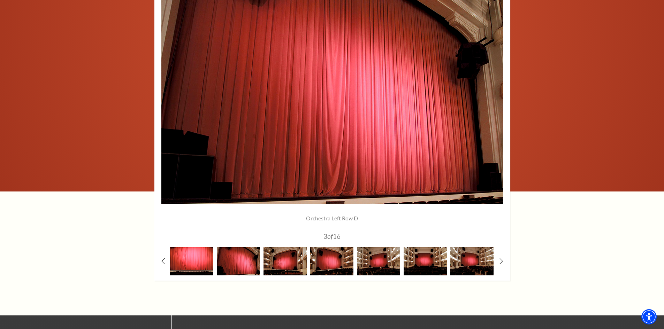
click at [197, 265] on img at bounding box center [191, 261] width 43 height 28
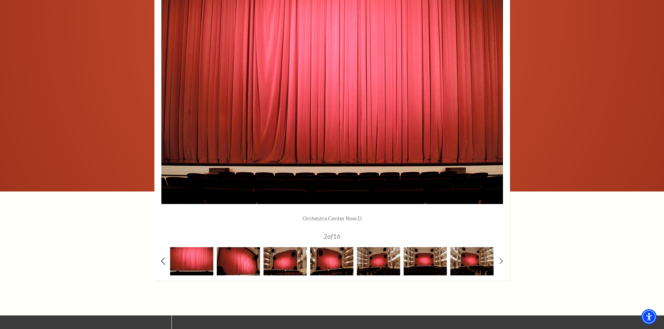
click at [163, 262] on icon at bounding box center [163, 261] width 5 height 7
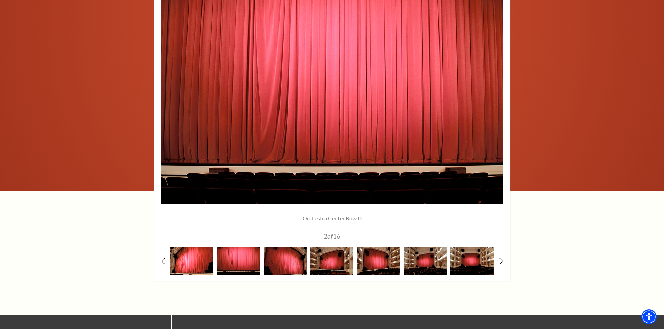
click at [189, 262] on img at bounding box center [191, 261] width 43 height 28
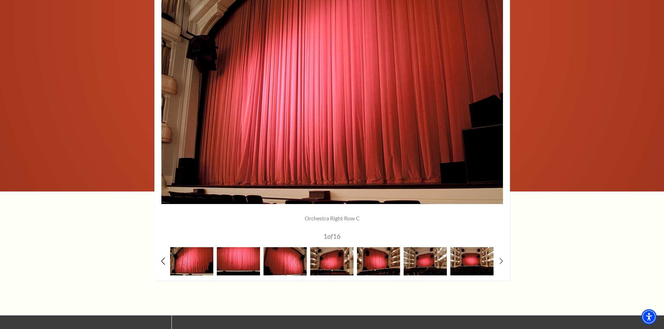
click at [163, 260] on use at bounding box center [163, 261] width 4 height 7
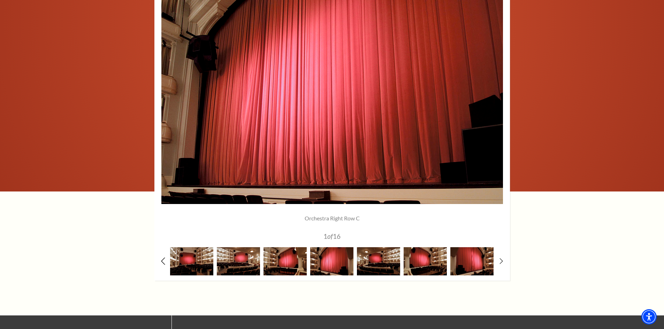
click at [163, 260] on use at bounding box center [163, 261] width 4 height 7
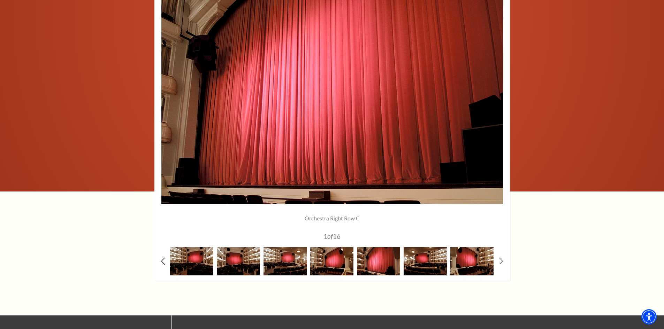
click at [163, 260] on use at bounding box center [163, 261] width 4 height 7
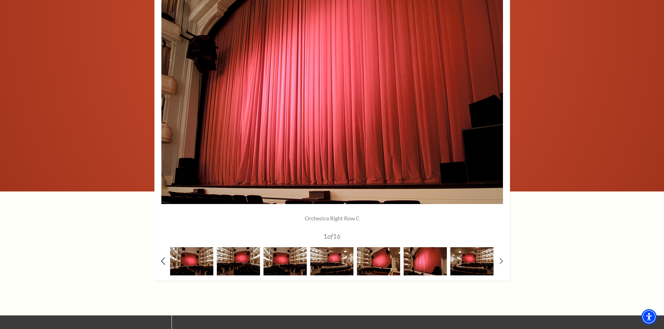
click at [163, 260] on use at bounding box center [163, 261] width 4 height 7
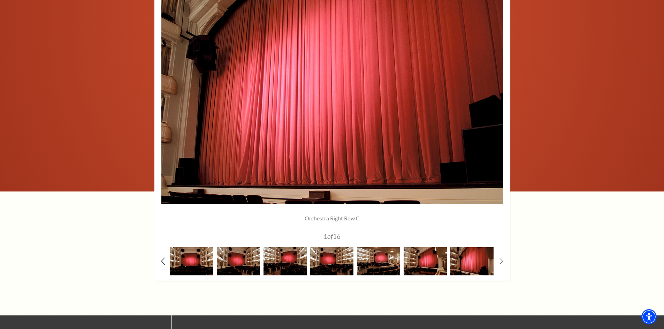
click at [163, 260] on use at bounding box center [163, 261] width 4 height 7
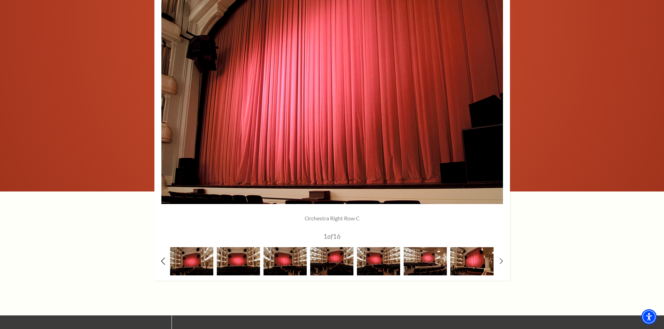
click at [163, 260] on use at bounding box center [163, 261] width 4 height 7
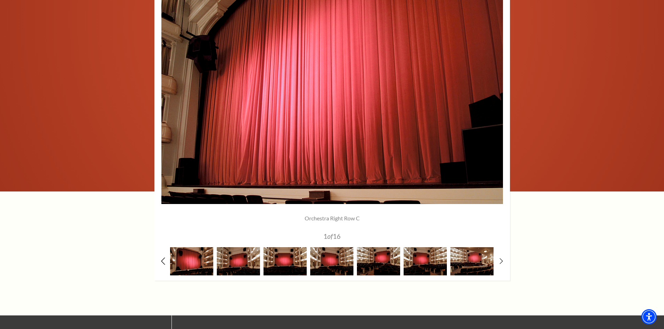
click at [163, 260] on use at bounding box center [163, 261] width 4 height 7
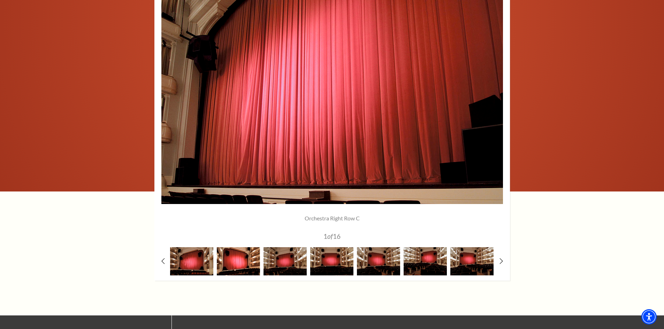
click at [241, 264] on img at bounding box center [238, 261] width 43 height 28
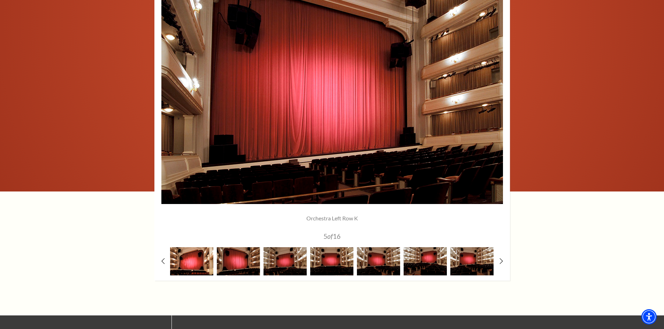
click at [187, 266] on img at bounding box center [191, 261] width 43 height 28
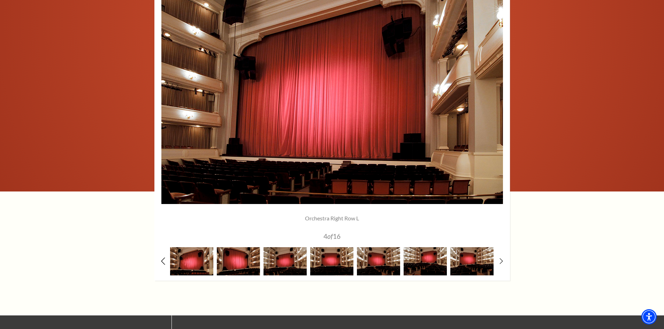
click at [162, 260] on use at bounding box center [163, 261] width 4 height 7
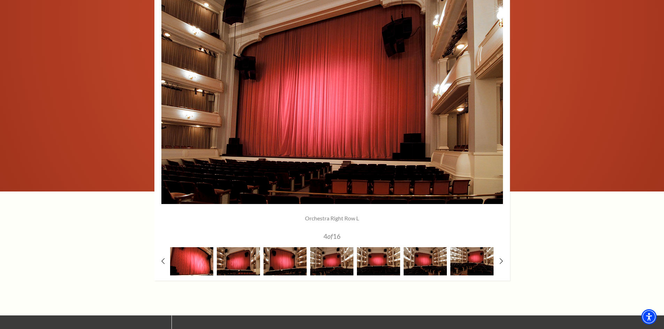
click at [201, 262] on img at bounding box center [191, 261] width 43 height 28
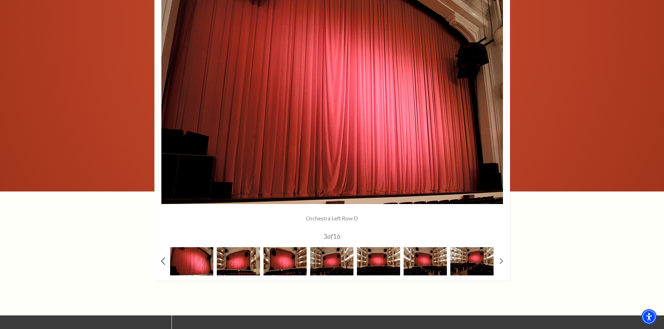
click at [162, 262] on icon at bounding box center [163, 261] width 5 height 7
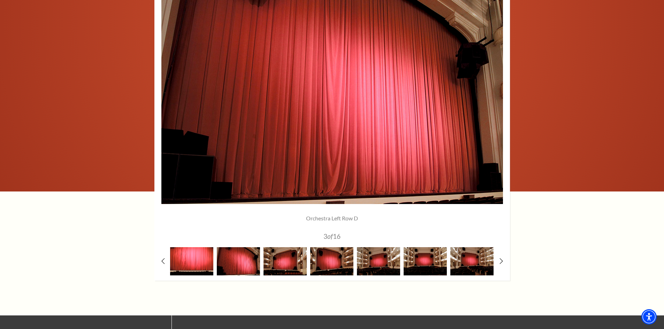
click at [189, 263] on img at bounding box center [191, 261] width 43 height 28
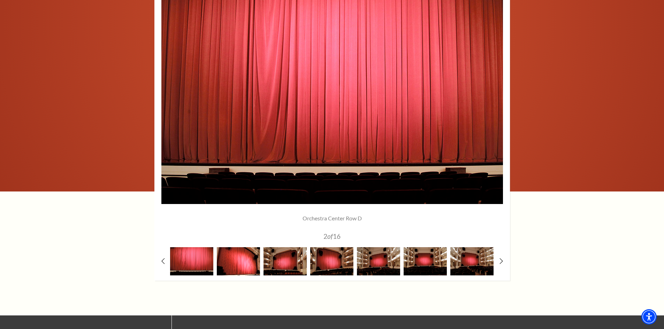
click at [235, 260] on img at bounding box center [238, 261] width 43 height 28
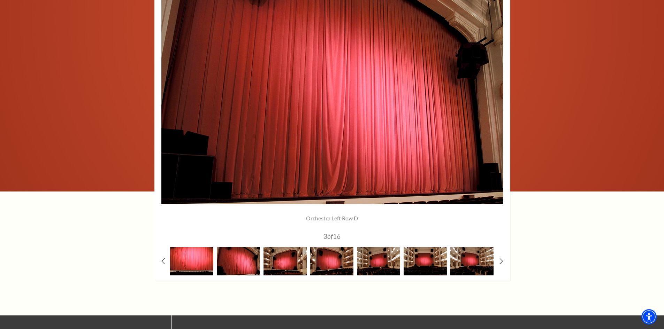
click at [199, 262] on img at bounding box center [191, 261] width 43 height 28
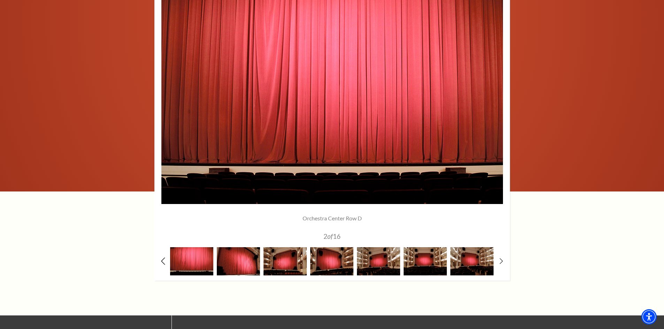
click at [163, 263] on use at bounding box center [163, 261] width 4 height 7
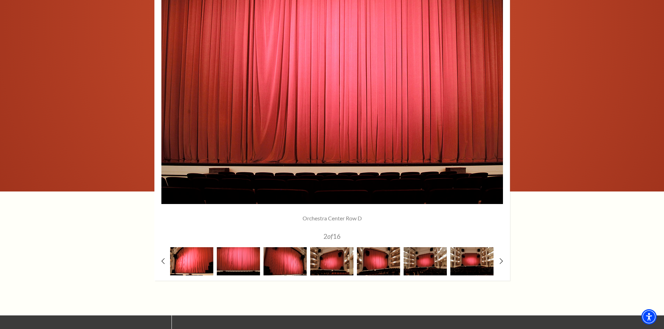
click at [189, 260] on img at bounding box center [191, 261] width 43 height 28
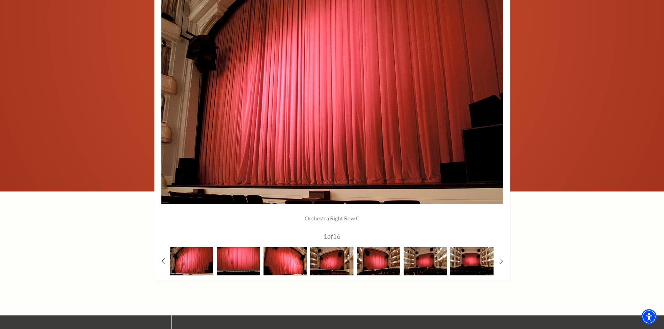
click at [292, 264] on img at bounding box center [284, 261] width 43 height 28
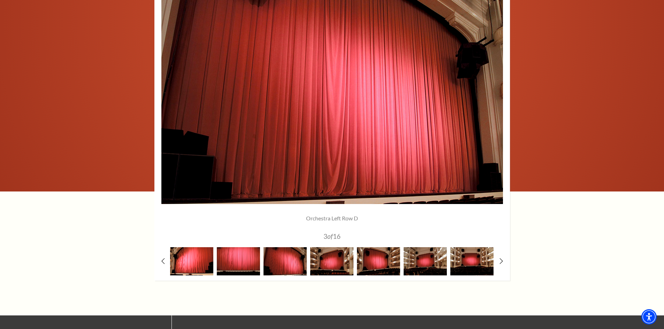
click at [193, 266] on img at bounding box center [191, 261] width 43 height 28
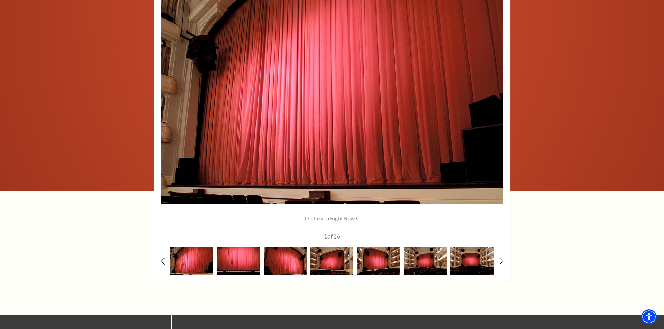
click at [163, 263] on use at bounding box center [163, 261] width 4 height 7
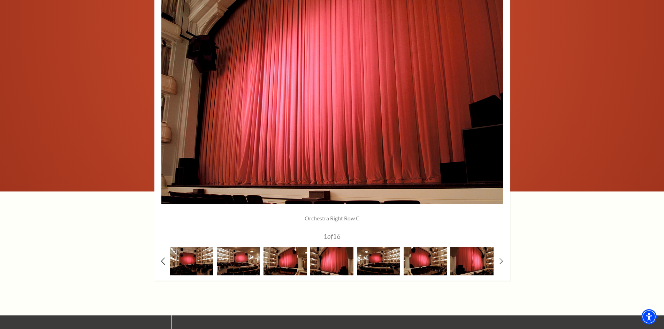
click at [161, 260] on icon at bounding box center [163, 261] width 5 height 7
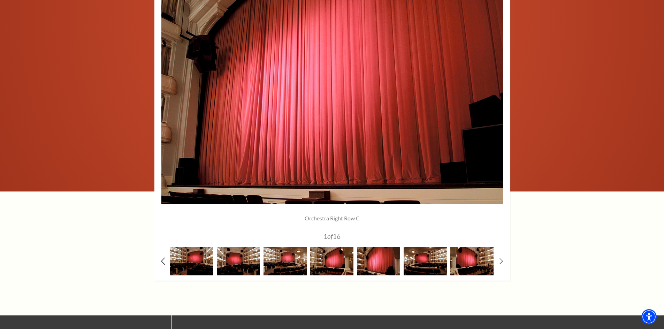
click at [161, 260] on icon at bounding box center [163, 261] width 5 height 7
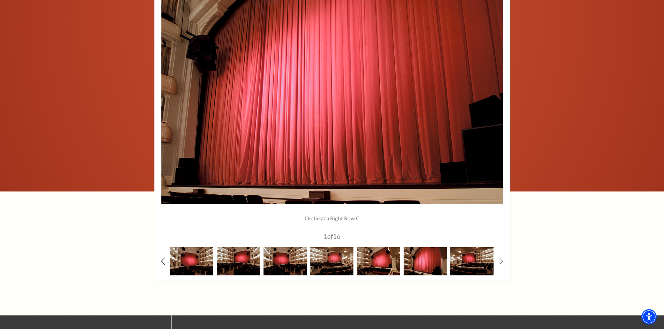
click at [161, 260] on icon at bounding box center [163, 261] width 5 height 7
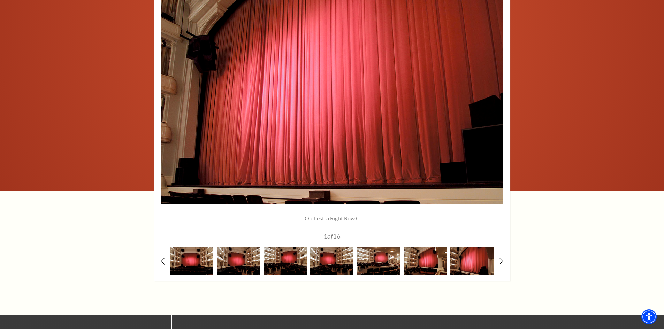
click at [161, 260] on icon at bounding box center [163, 261] width 5 height 7
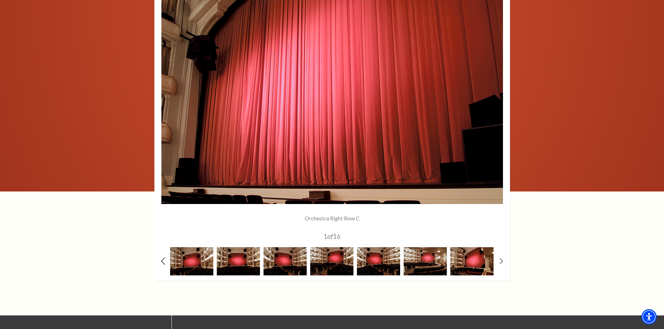
click at [161, 260] on icon at bounding box center [163, 261] width 5 height 7
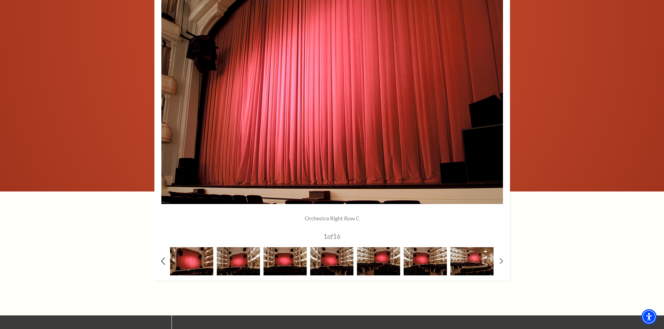
click at [161, 260] on icon at bounding box center [163, 261] width 5 height 7
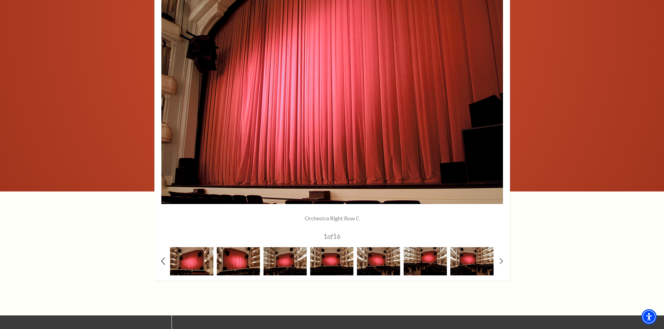
click at [161, 260] on icon at bounding box center [163, 261] width 5 height 7
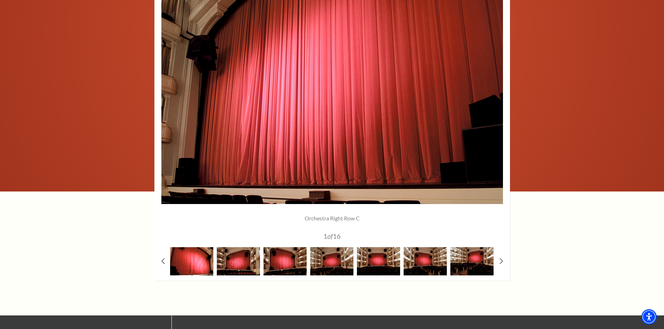
click at [192, 268] on img at bounding box center [191, 261] width 43 height 28
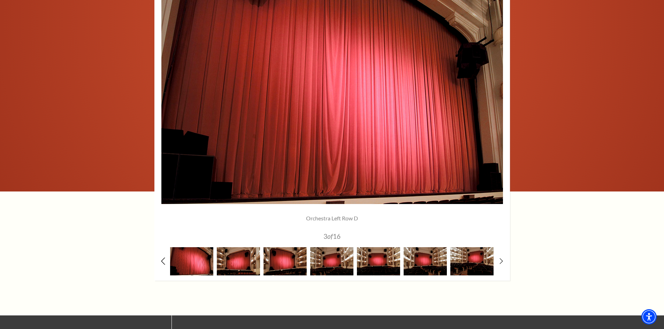
click at [162, 262] on use at bounding box center [163, 261] width 4 height 7
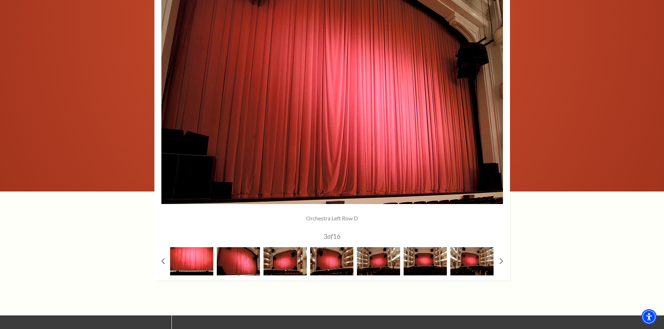
click at [188, 259] on img at bounding box center [191, 261] width 43 height 28
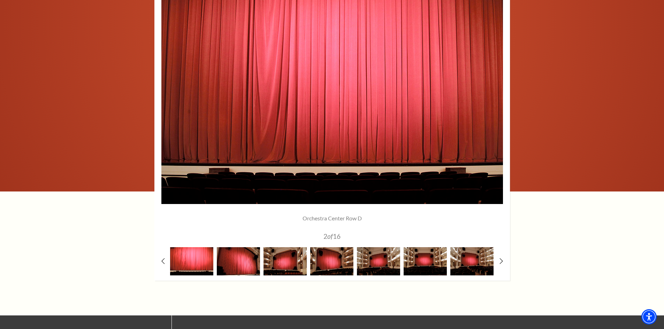
click at [193, 258] on img at bounding box center [191, 261] width 43 height 28
click at [238, 266] on img at bounding box center [238, 261] width 43 height 28
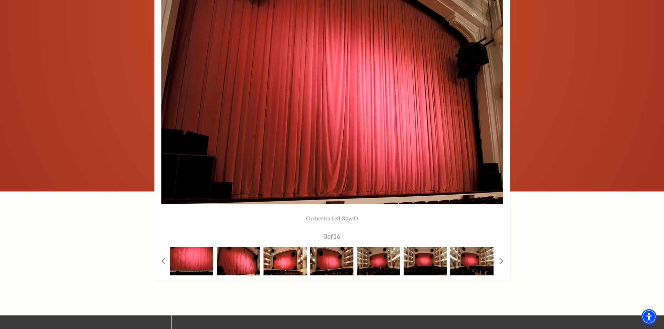
click at [280, 260] on img at bounding box center [284, 261] width 43 height 28
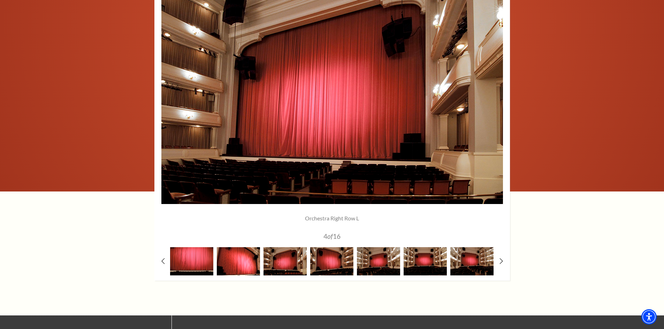
click at [244, 256] on img at bounding box center [238, 261] width 43 height 28
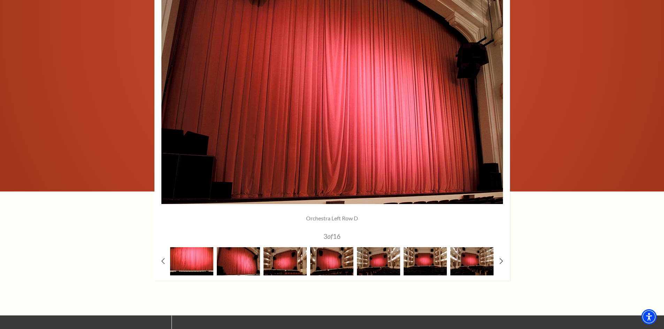
click at [200, 261] on img at bounding box center [191, 261] width 43 height 28
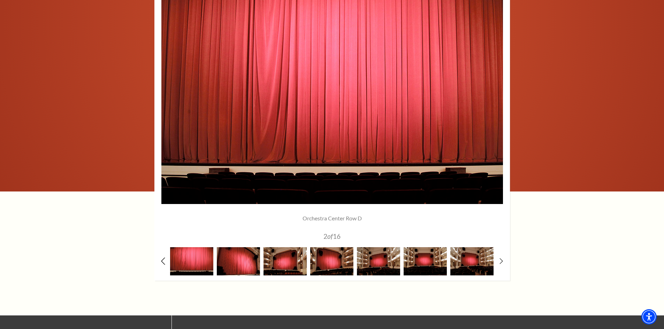
click at [162, 261] on use at bounding box center [163, 261] width 4 height 7
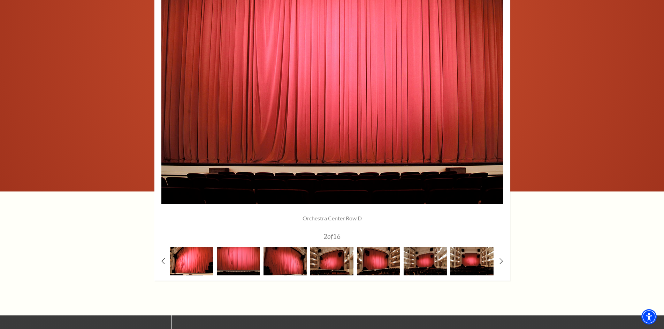
click at [196, 265] on img at bounding box center [191, 261] width 43 height 28
